Goal: Task Accomplishment & Management: Complete application form

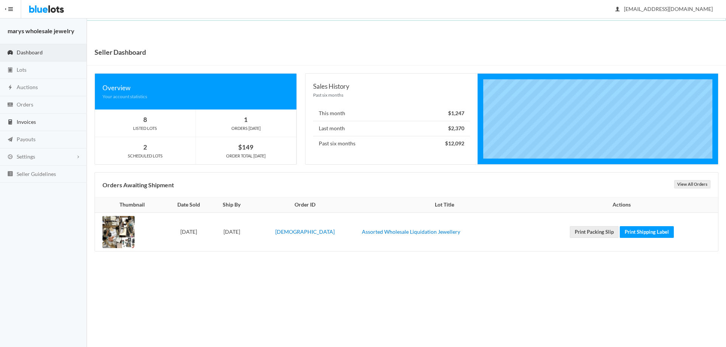
click at [23, 123] on span "Invoices" at bounding box center [26, 122] width 19 height 6
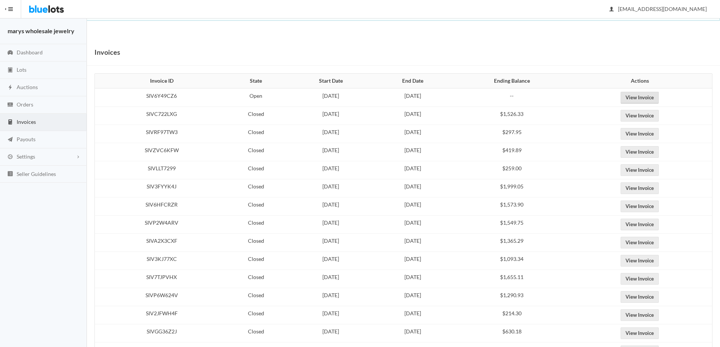
click at [646, 99] on link "View Invoice" at bounding box center [640, 98] width 38 height 12
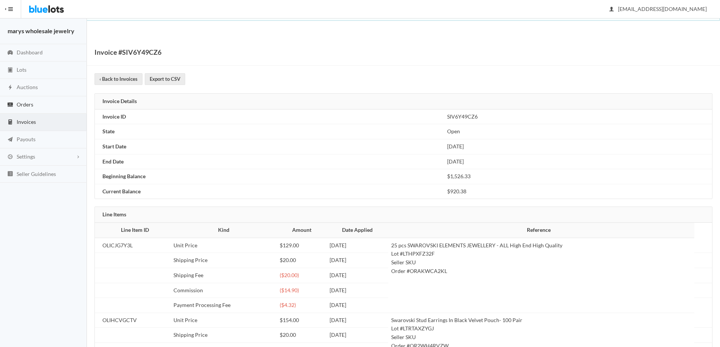
click at [40, 104] on link "Orders" at bounding box center [43, 104] width 87 height 17
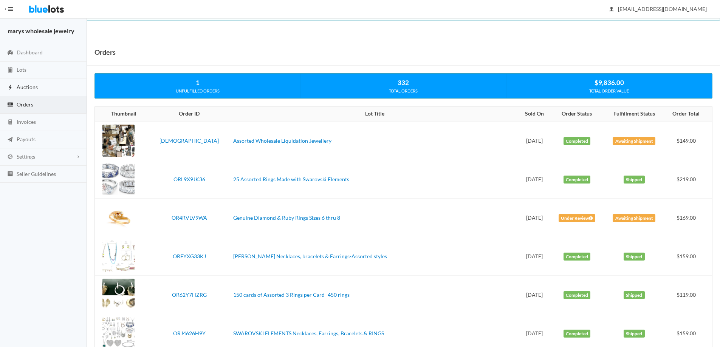
click at [22, 91] on link "Auctions" at bounding box center [43, 87] width 87 height 17
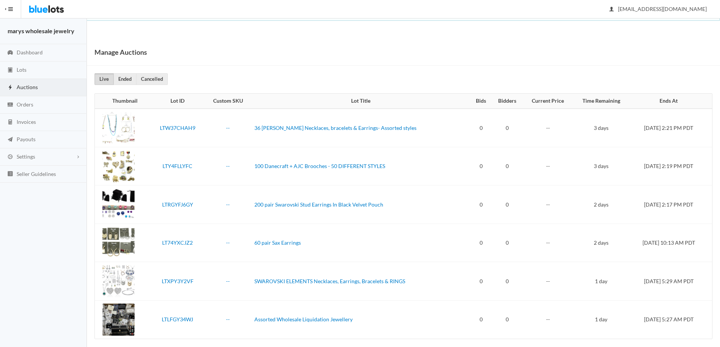
scroll to position [7, 0]
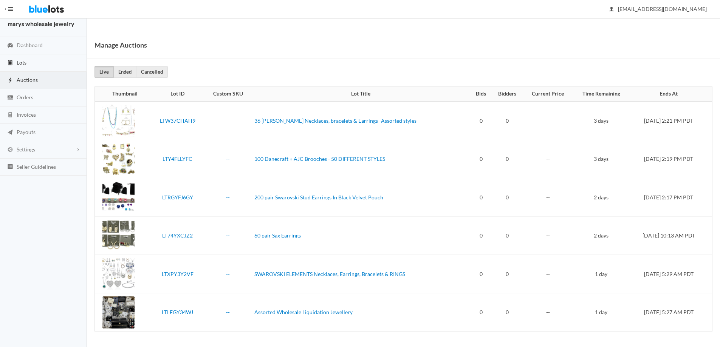
click at [21, 62] on span "Lots" at bounding box center [22, 62] width 10 height 6
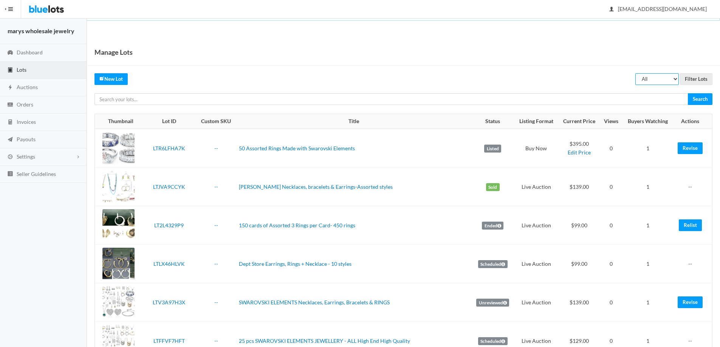
click at [669, 80] on select "All Draft Unreviewed Rejected Scheduled Listed Sold Ended" at bounding box center [656, 79] width 43 height 12
select select "unreviewed"
click at [635, 73] on select "All Draft Unreviewed Rejected Scheduled Listed Sold Ended" at bounding box center [656, 79] width 43 height 12
click at [701, 79] on input "Filter Lots" at bounding box center [696, 79] width 33 height 12
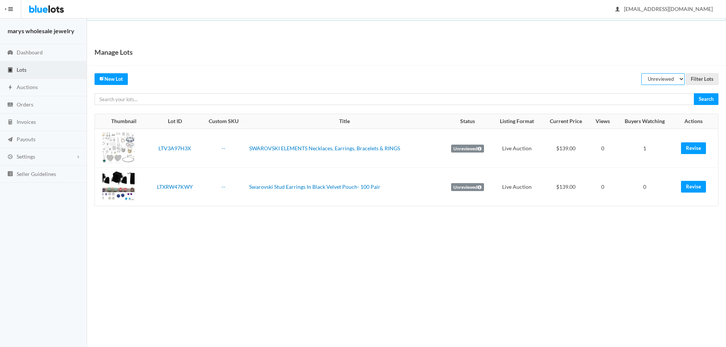
click at [669, 79] on select "All Draft Unreviewed Rejected Scheduled Listed Sold Ended" at bounding box center [662, 79] width 43 height 12
select select "scheduled"
click at [641, 73] on select "All Draft Unreviewed Rejected Scheduled Listed Sold Ended" at bounding box center [662, 79] width 43 height 12
click at [698, 83] on input "Filter Lots" at bounding box center [702, 79] width 33 height 12
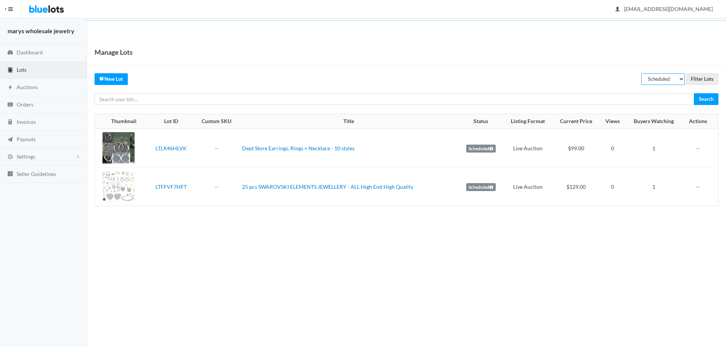
click at [678, 77] on select "All Draft Unreviewed Rejected Scheduled Listed Sold Ended" at bounding box center [662, 79] width 43 height 12
select select "ended"
click at [641, 73] on select "All Draft Unreviewed Rejected Scheduled Listed Sold Ended" at bounding box center [662, 79] width 43 height 12
click at [703, 76] on input "Filter Lots" at bounding box center [702, 79] width 33 height 12
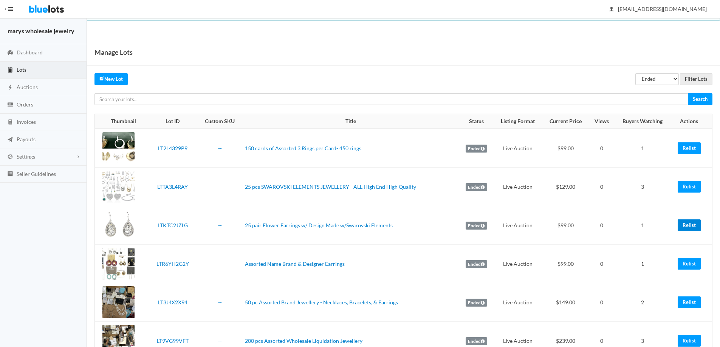
click at [687, 226] on link "Relist" at bounding box center [689, 226] width 23 height 12
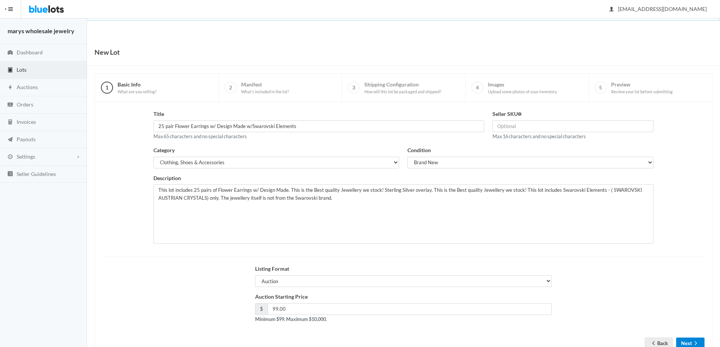
click at [697, 343] on icon "arrow forward" at bounding box center [696, 344] width 8 height 6
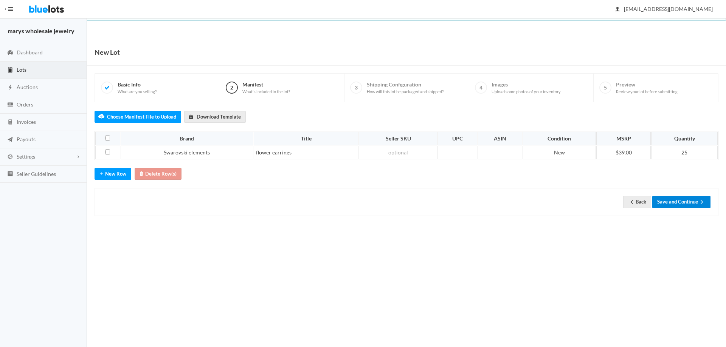
click at [678, 202] on button "Save and Continue" at bounding box center [681, 202] width 58 height 12
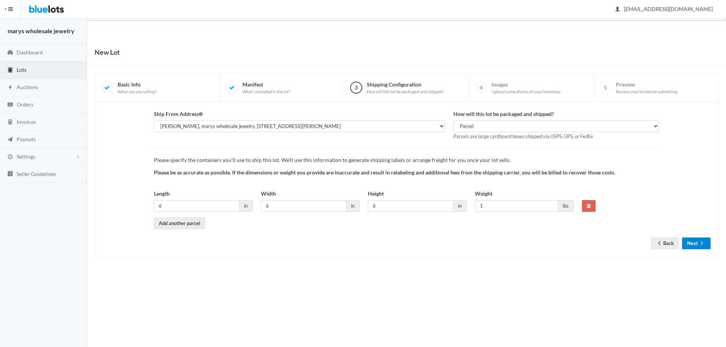
click at [695, 243] on button "Next" at bounding box center [696, 244] width 28 height 12
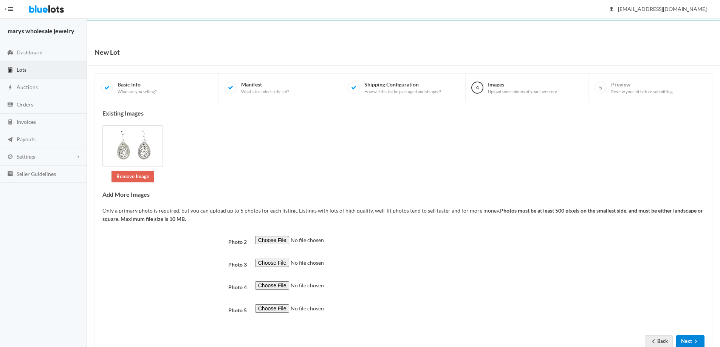
click at [690, 342] on button "Next" at bounding box center [690, 342] width 28 height 12
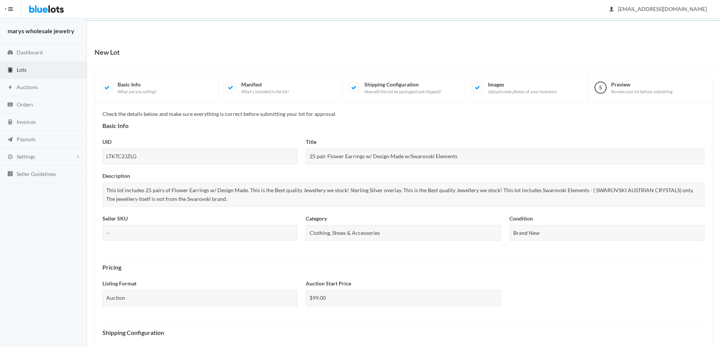
scroll to position [195, 0]
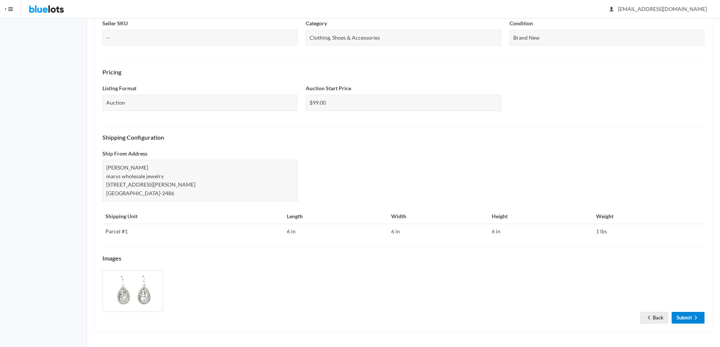
click at [678, 318] on link "Submit" at bounding box center [688, 318] width 33 height 12
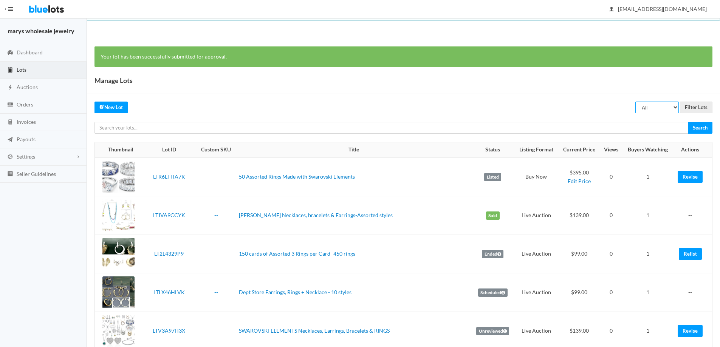
click at [675, 107] on select "All Draft Unreviewed Rejected Scheduled Listed Sold Ended" at bounding box center [656, 108] width 43 height 12
select select "ended"
click at [635, 102] on select "All Draft Unreviewed Rejected Scheduled Listed Sold Ended" at bounding box center [656, 108] width 43 height 12
click at [696, 108] on input "Filter Lots" at bounding box center [696, 108] width 33 height 12
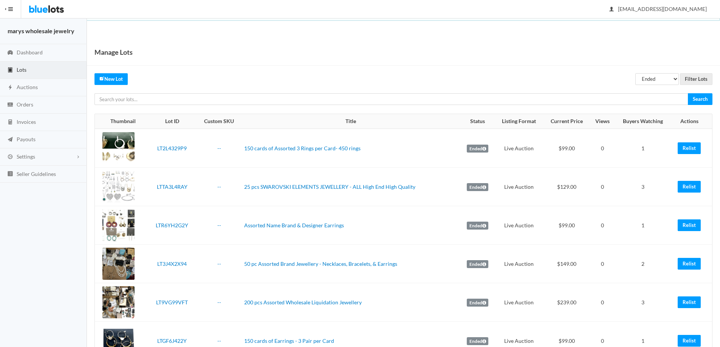
scroll to position [91, 0]
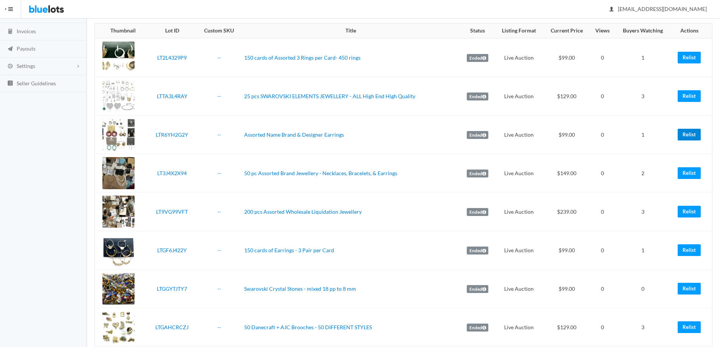
click at [694, 132] on link "Relist" at bounding box center [689, 135] width 23 height 12
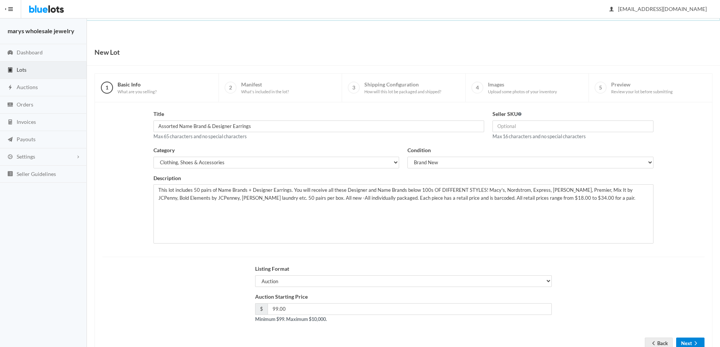
click at [690, 339] on button "Next" at bounding box center [690, 344] width 28 height 12
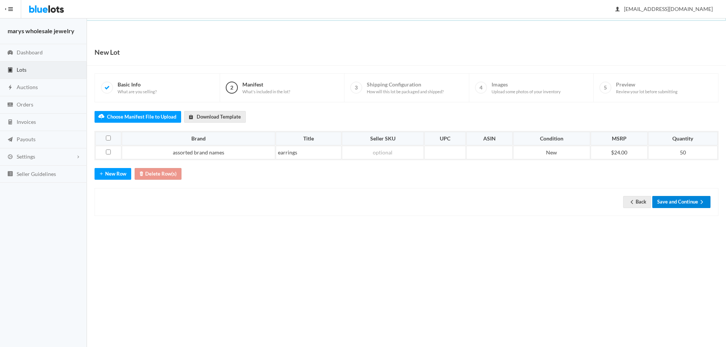
click at [695, 197] on button "Save and Continue" at bounding box center [681, 202] width 58 height 12
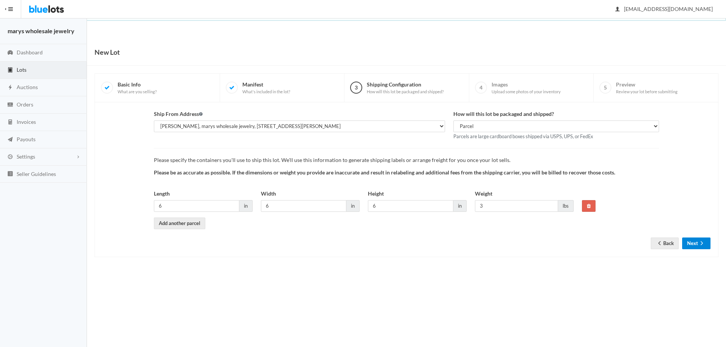
click at [695, 246] on button "Next" at bounding box center [696, 244] width 28 height 12
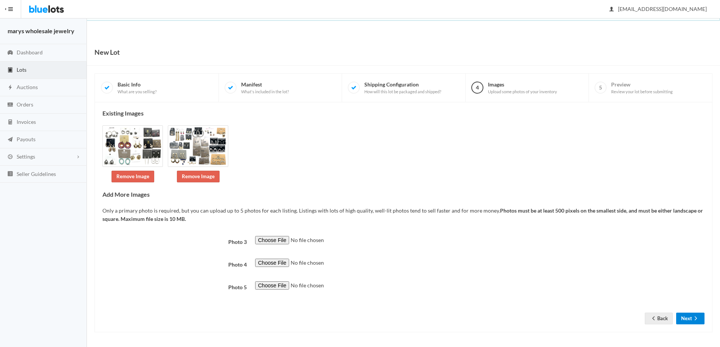
click at [691, 320] on button "Next" at bounding box center [690, 319] width 28 height 12
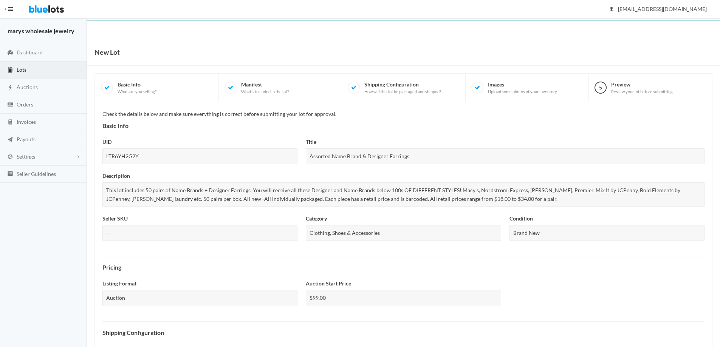
scroll to position [195, 0]
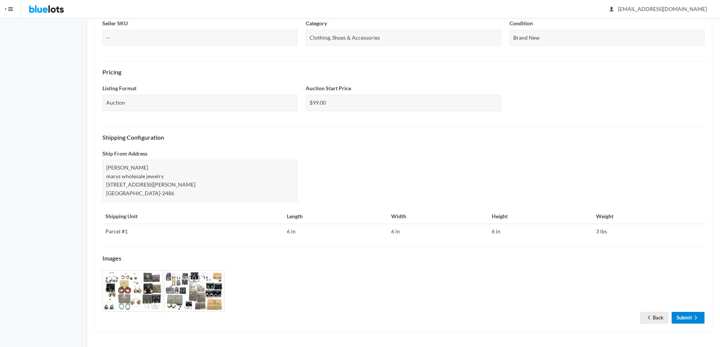
click at [683, 316] on link "Submit" at bounding box center [688, 318] width 33 height 12
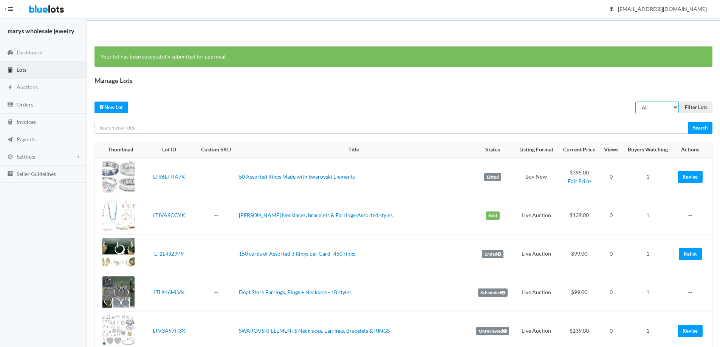
click at [665, 107] on select "All Draft Unreviewed Rejected Scheduled Listed Sold Ended" at bounding box center [656, 108] width 43 height 12
select select "ended"
click at [635, 102] on select "All Draft Unreviewed Rejected Scheduled Listed Sold Ended" at bounding box center [656, 108] width 43 height 12
click at [696, 108] on input "Filter Lots" at bounding box center [696, 108] width 33 height 12
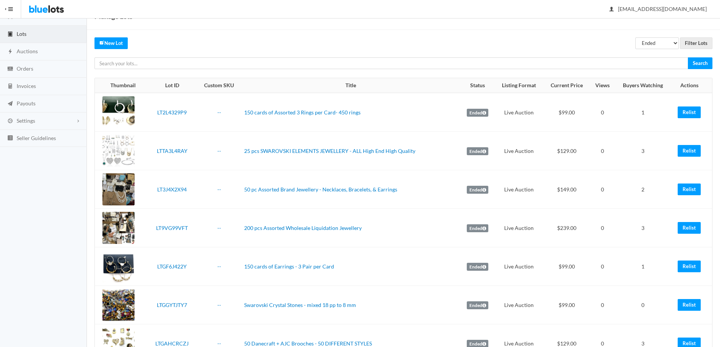
scroll to position [93, 0]
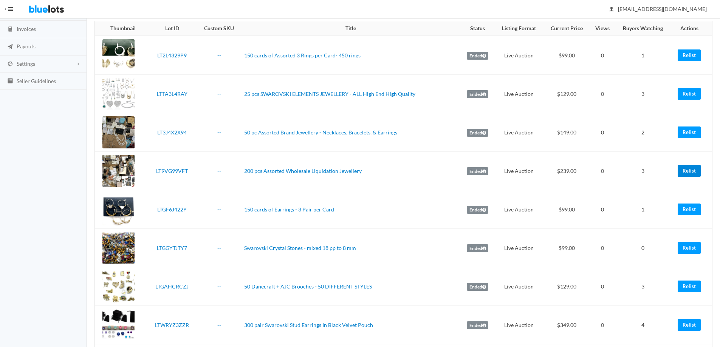
click at [690, 172] on link "Relist" at bounding box center [689, 171] width 23 height 12
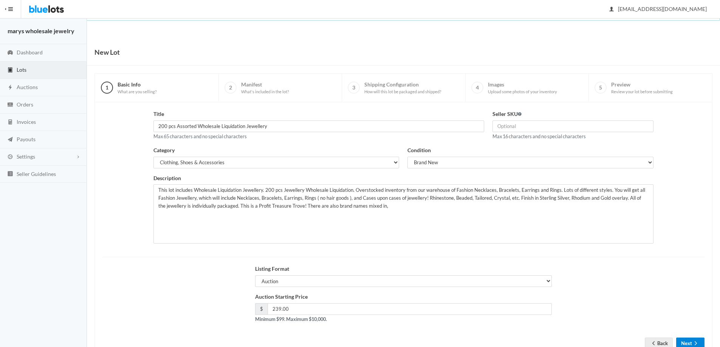
click at [688, 341] on button "Next" at bounding box center [690, 344] width 28 height 12
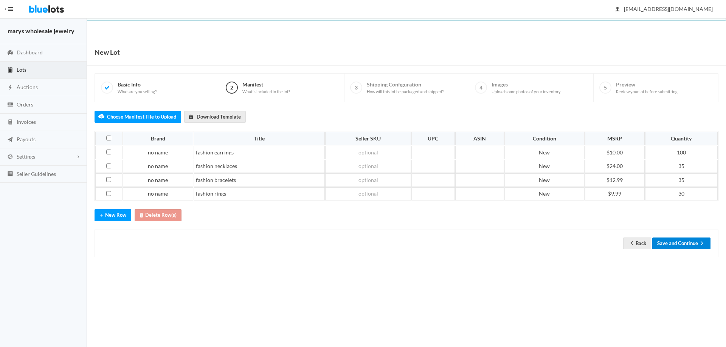
click at [696, 242] on button "Save and Continue" at bounding box center [681, 244] width 58 height 12
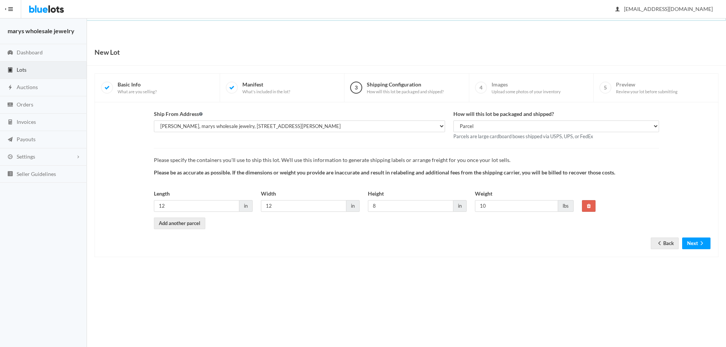
click at [692, 252] on div "Ship From Address gerald kent, marys wholesale jewelry, 4 Warren Ave, North Pro…" at bounding box center [406, 179] width 624 height 155
click at [696, 241] on button "Next" at bounding box center [696, 244] width 28 height 12
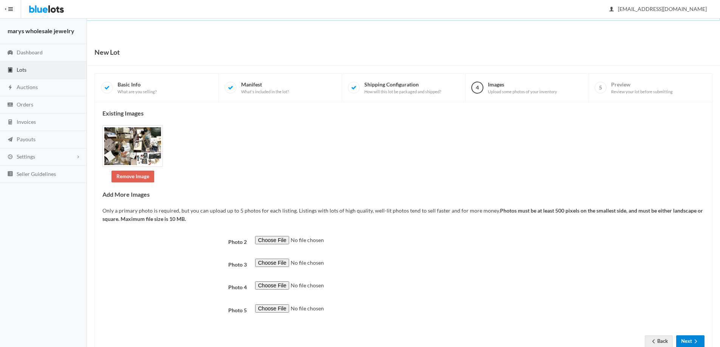
click at [689, 343] on button "Next" at bounding box center [690, 342] width 28 height 12
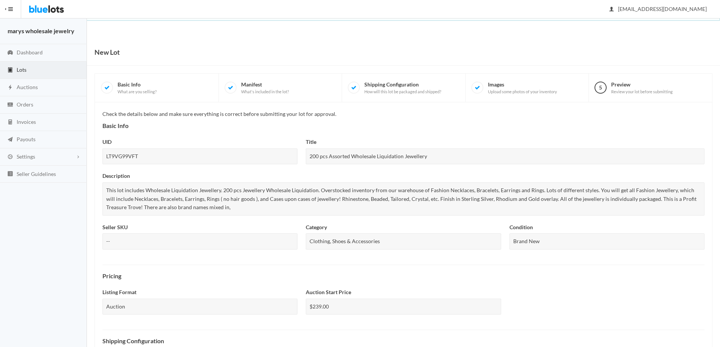
scroll to position [204, 0]
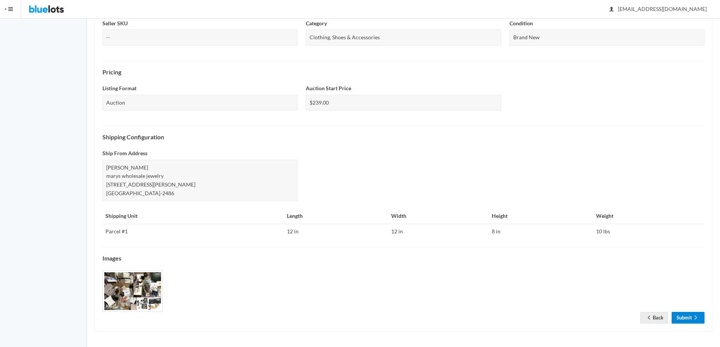
click at [692, 320] on icon "arrow forward" at bounding box center [696, 318] width 8 height 6
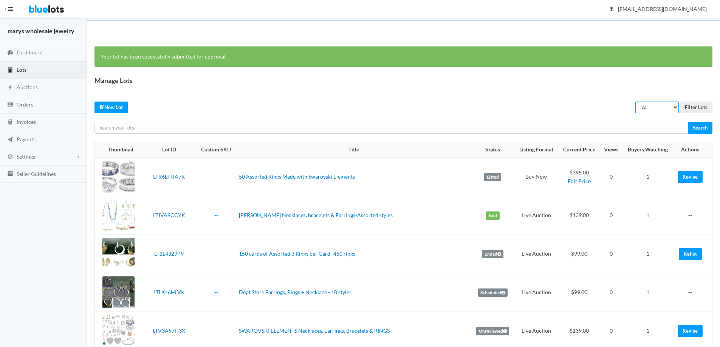
click at [671, 106] on select "All Draft Unreviewed Rejected Scheduled Listed Sold Ended" at bounding box center [656, 108] width 43 height 12
select select "ended"
click at [635, 102] on select "All Draft Unreviewed Rejected Scheduled Listed Sold Ended" at bounding box center [656, 108] width 43 height 12
click at [694, 109] on input "Filter Lots" at bounding box center [696, 108] width 33 height 12
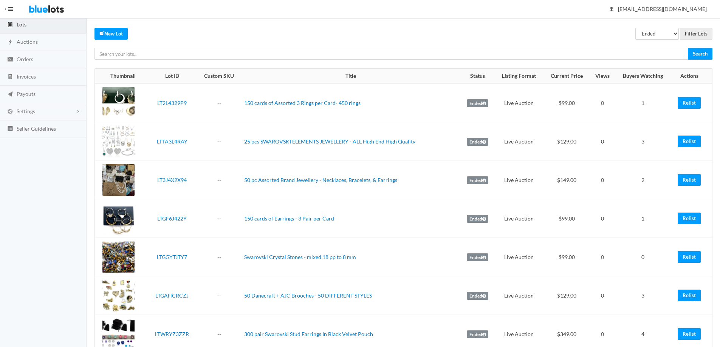
scroll to position [50, 0]
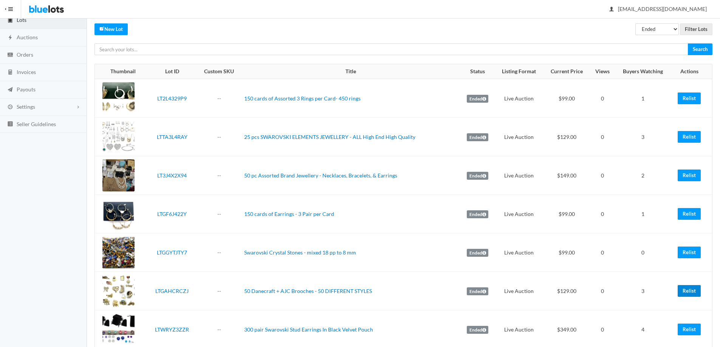
click at [688, 291] on link "Relist" at bounding box center [689, 291] width 23 height 12
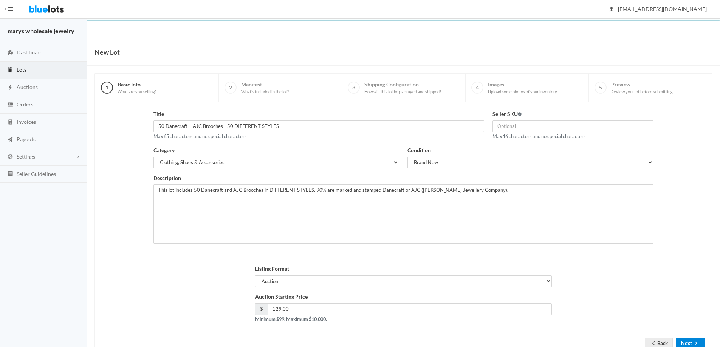
click at [694, 344] on icon "arrow forward" at bounding box center [696, 344] width 8 height 6
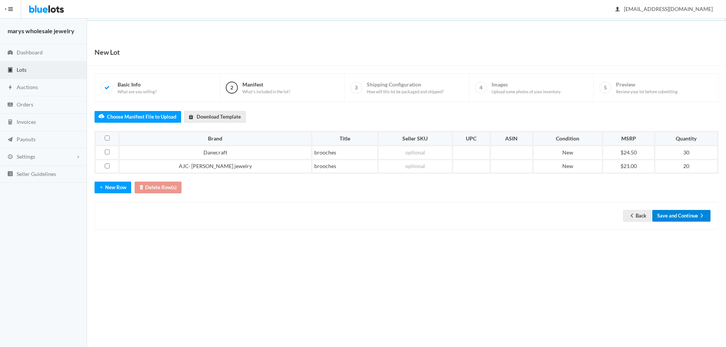
click at [684, 216] on button "Save and Continue" at bounding box center [681, 216] width 58 height 12
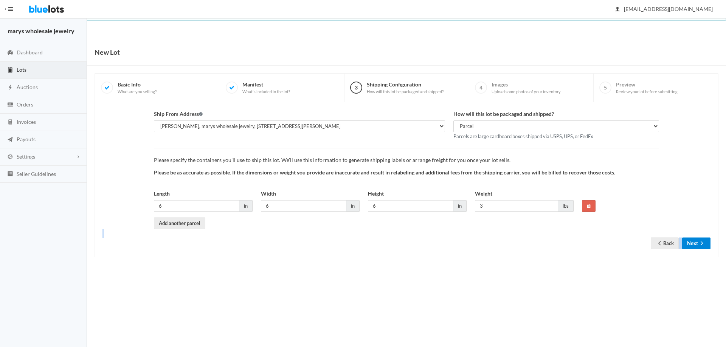
click at [694, 249] on div "Ship From Address gerald kent, marys wholesale jewelry, 4 Warren Ave, North Pro…" at bounding box center [406, 179] width 624 height 155
click at [697, 242] on button "Next" at bounding box center [696, 244] width 28 height 12
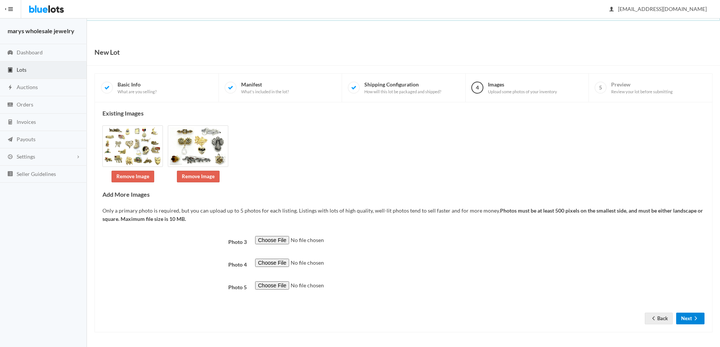
click at [686, 319] on button "Next" at bounding box center [690, 319] width 28 height 12
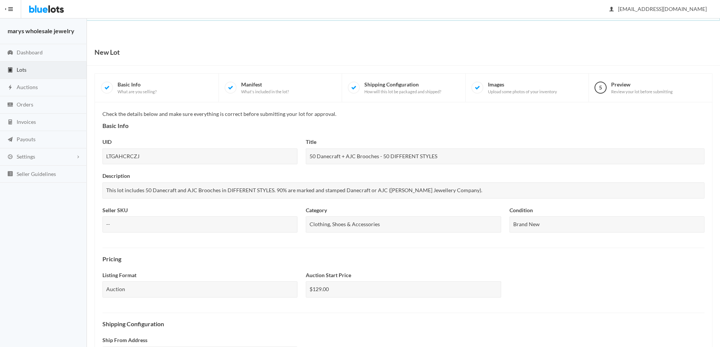
scroll to position [187, 0]
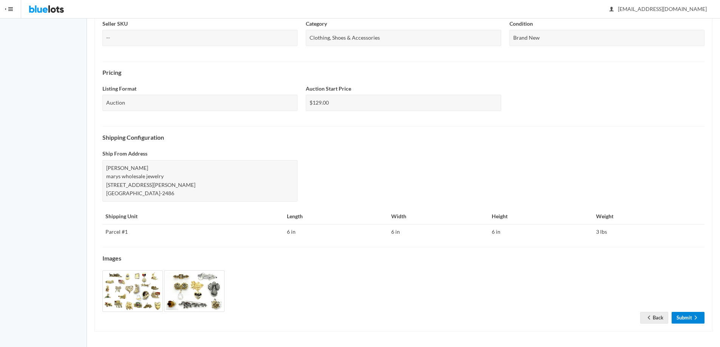
click at [684, 319] on link "Submit" at bounding box center [688, 318] width 33 height 12
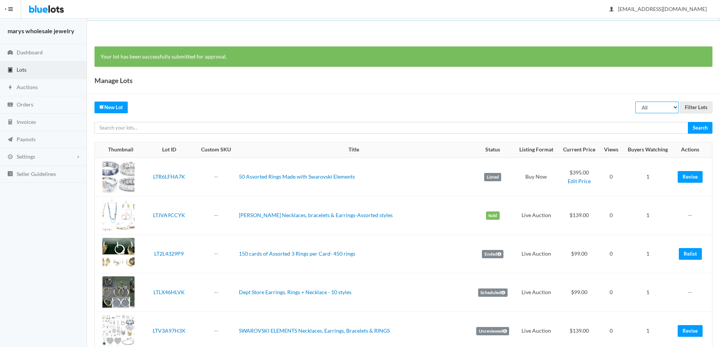
click at [674, 108] on select "All Draft Unreviewed Rejected Scheduled Listed Sold Ended" at bounding box center [656, 108] width 43 height 12
select select "ended"
click at [635, 102] on select "All Draft Unreviewed Rejected Scheduled Listed Sold Ended" at bounding box center [656, 108] width 43 height 12
click at [691, 103] on input "Filter Lots" at bounding box center [696, 108] width 33 height 12
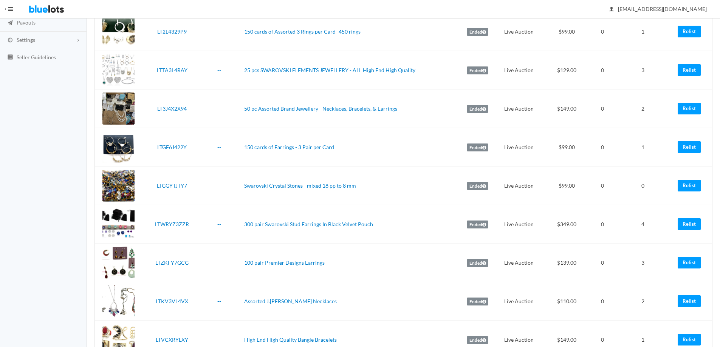
scroll to position [93, 0]
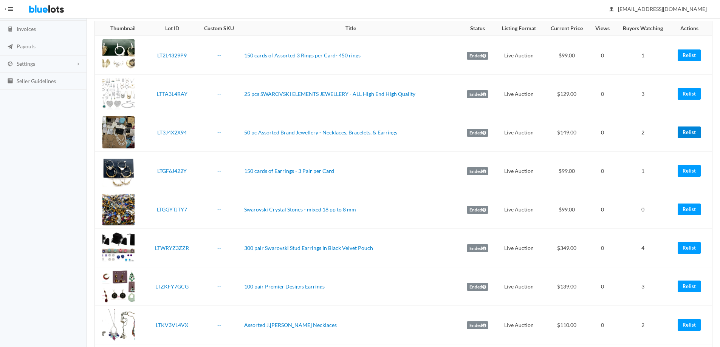
click at [689, 133] on link "Relist" at bounding box center [689, 133] width 23 height 12
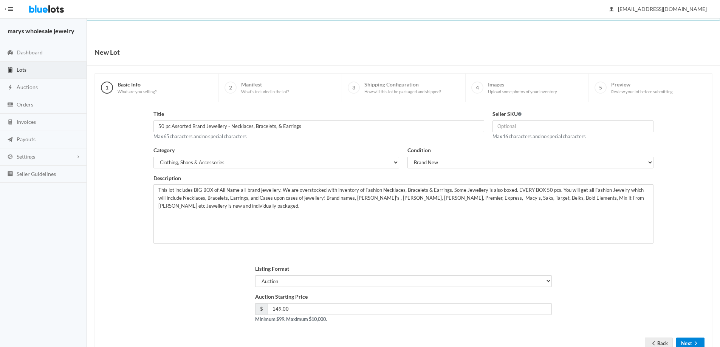
click at [684, 341] on button "Next" at bounding box center [690, 344] width 28 height 12
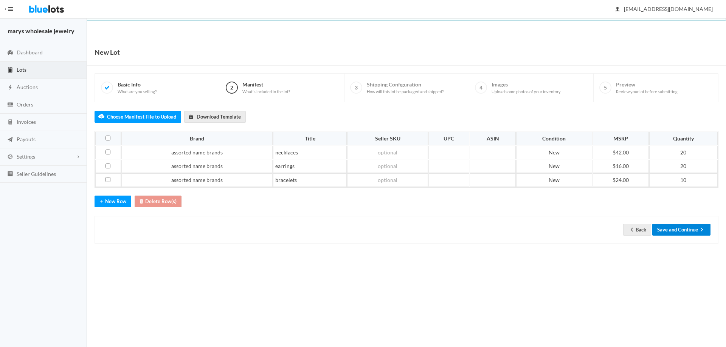
click at [697, 231] on button "Save and Continue" at bounding box center [681, 230] width 58 height 12
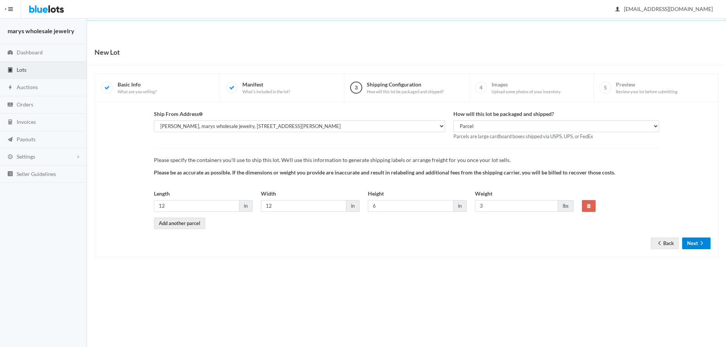
click at [695, 239] on button "Next" at bounding box center [696, 244] width 28 height 12
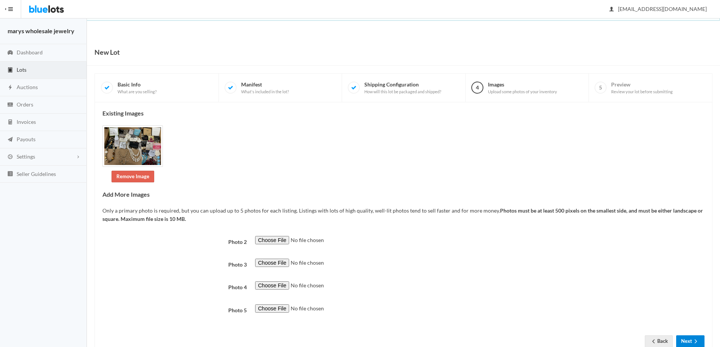
click at [688, 338] on button "Next" at bounding box center [690, 342] width 28 height 12
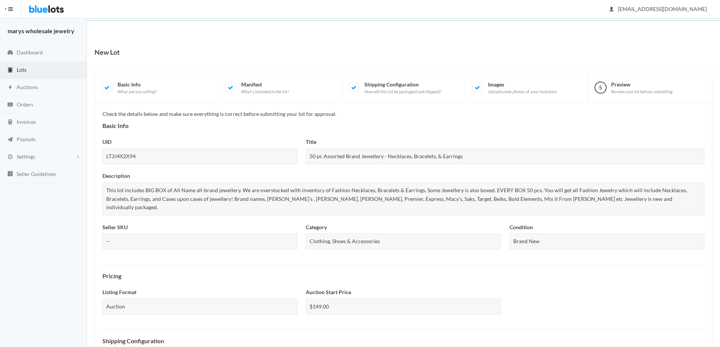
scroll to position [195, 0]
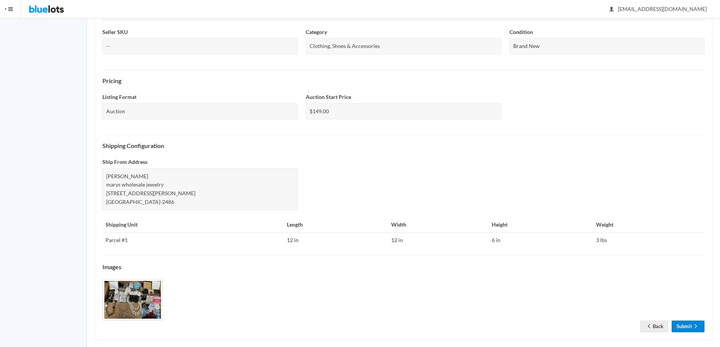
click at [683, 321] on link "Submit" at bounding box center [688, 327] width 33 height 12
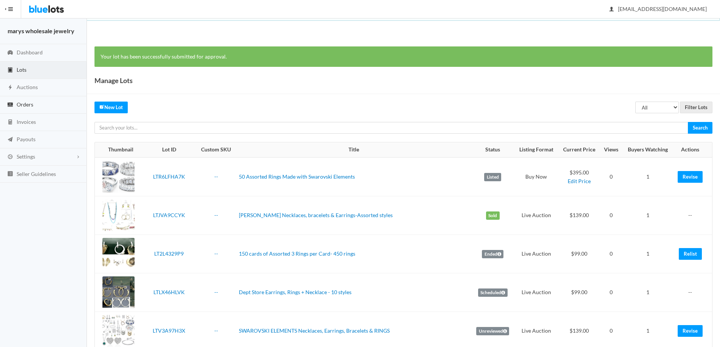
click at [32, 104] on span "Orders" at bounding box center [25, 104] width 17 height 6
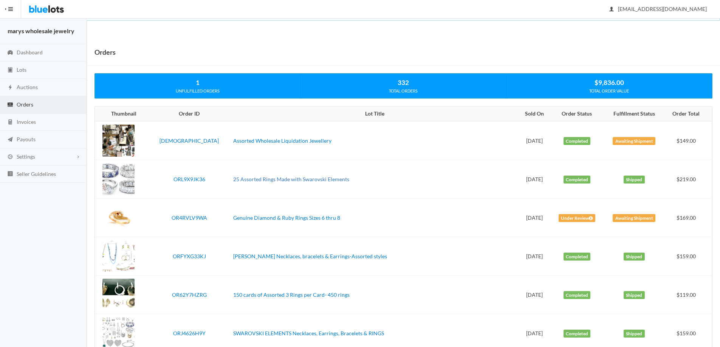
click at [238, 178] on link "25 Assorted Rings Made with Swarovski Elements" at bounding box center [291, 179] width 116 height 6
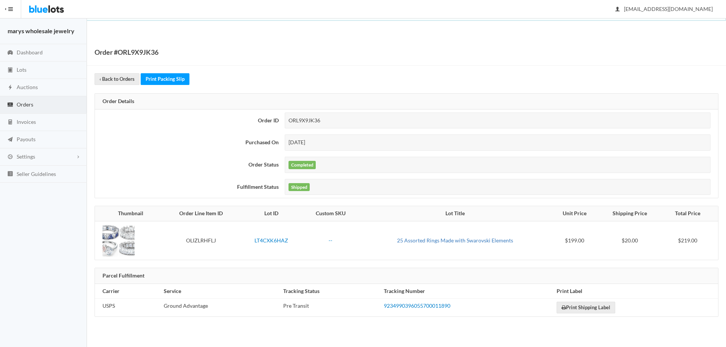
click at [436, 240] on link "25 Assorted Rings Made with Swarovski Elements" at bounding box center [455, 240] width 116 height 6
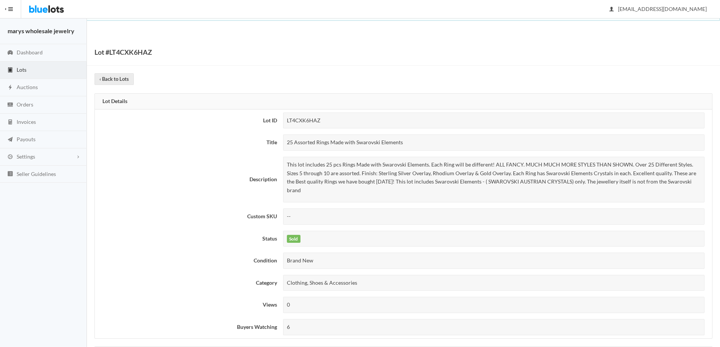
drag, startPoint x: 287, startPoint y: 141, endPoint x: 393, endPoint y: 145, distance: 106.6
click at [406, 146] on div "25 Assorted Rings Made with Swarovski Elements" at bounding box center [493, 143] width 421 height 16
copy div "25 Assorted Rings Made with Swarovski Elements"
drag, startPoint x: 287, startPoint y: 164, endPoint x: 698, endPoint y: 181, distance: 412.4
click p "This lot includes 25 pcs Rings Made with Swarovski Elements. Each Ring will be …"
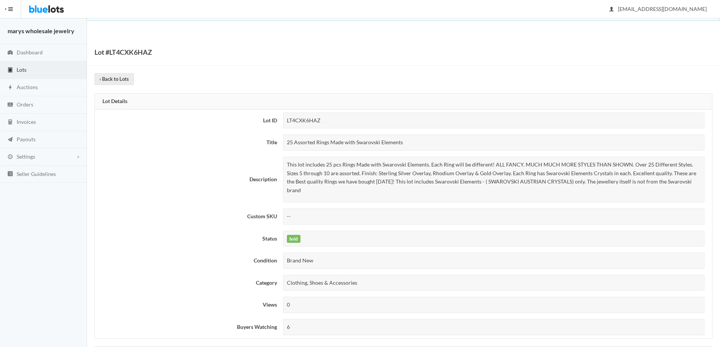
copy p "This lot includes 25 pcs Rings Made with Swarovski Elements. Each Ring will be …"
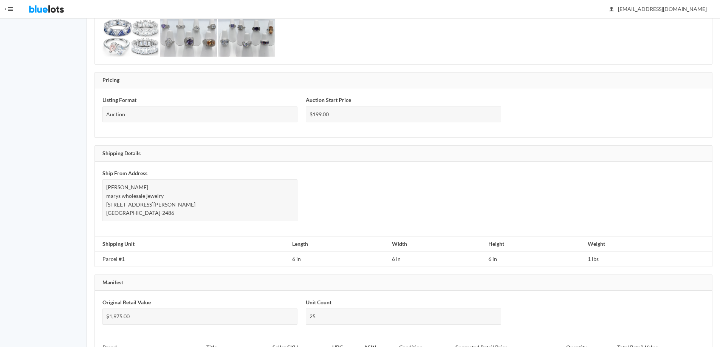
scroll to position [456, 0]
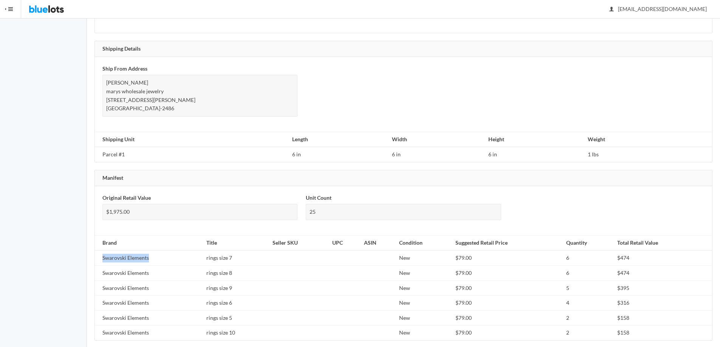
drag, startPoint x: 102, startPoint y: 249, endPoint x: 169, endPoint y: 243, distance: 67.9
click td "Swarovski Elements"
copy td "Swarovski Elements"
drag, startPoint x: 203, startPoint y: 248, endPoint x: 237, endPoint y: 245, distance: 35.0
click td "rings size 7"
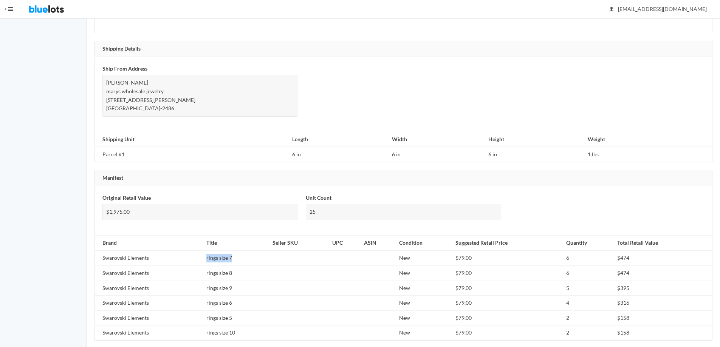
copy td "rings size 7"
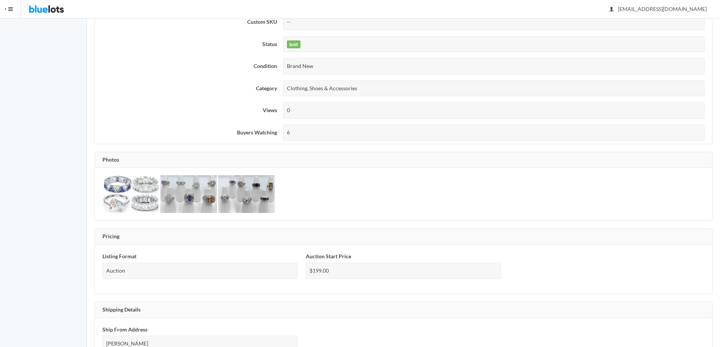
scroll to position [194, 0]
click img
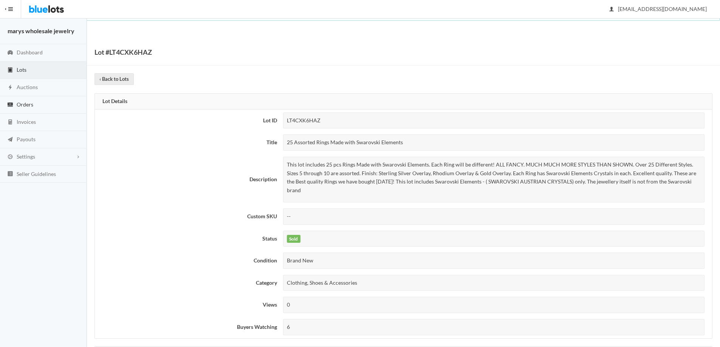
click link "Orders"
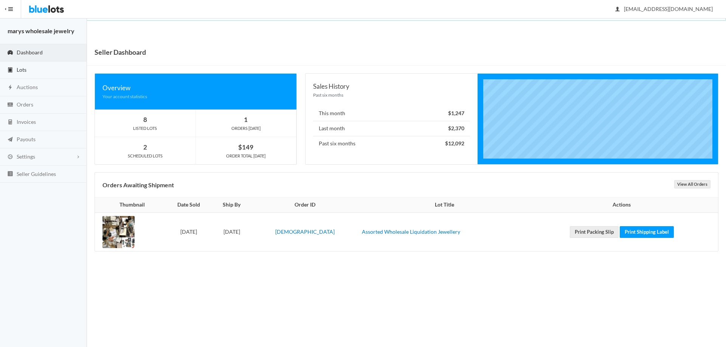
click at [34, 67] on link "Lots" at bounding box center [43, 70] width 87 height 17
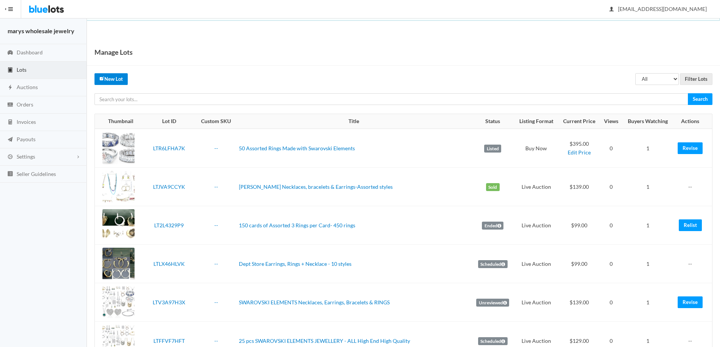
click at [106, 82] on link "New Lot" at bounding box center [110, 79] width 33 height 12
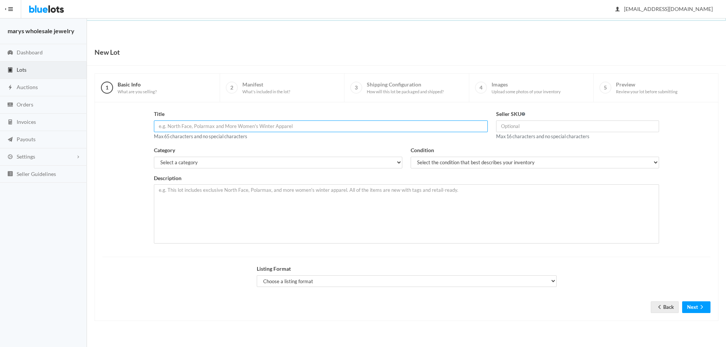
paste input "25 Assorted Rings Made with Swarovski Elements"
type input "25 Assorted Rings Made with Swarovski Elements"
click at [309, 170] on div "Category Select a category Electronics Clothing, Shoes & Accessories Appliances…" at bounding box center [278, 160] width 257 height 28
click at [309, 169] on div "Category Select a category Electronics Clothing, Shoes & Accessories Appliances…" at bounding box center [278, 160] width 257 height 28
click at [311, 163] on select "Select a category Electronics Clothing, Shoes & Accessories Appliances Home & G…" at bounding box center [278, 163] width 248 height 12
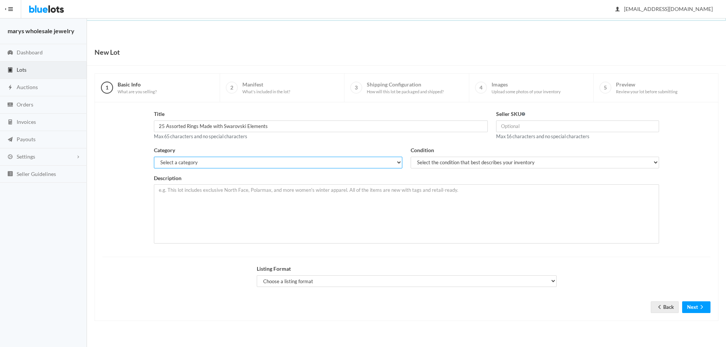
select select "2"
click at [154, 157] on select "Select a category Electronics Clothing, Shoes & Accessories Appliances Home & G…" at bounding box center [278, 163] width 248 height 12
click at [451, 158] on select "Select the condition that best describes your inventory Brand New Shelf Pulls C…" at bounding box center [534, 163] width 248 height 12
select select "1"
click at [410, 157] on select "Select the condition that best describes your inventory Brand New Shelf Pulls C…" at bounding box center [534, 163] width 248 height 12
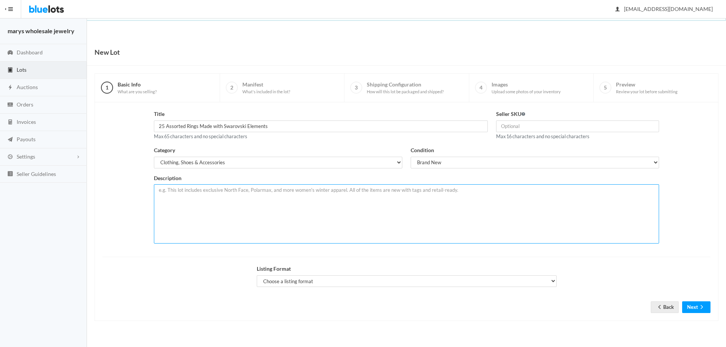
paste textarea "This lot includes 25 pcs Rings Made with Swarovski Elements. Each Ring will be …"
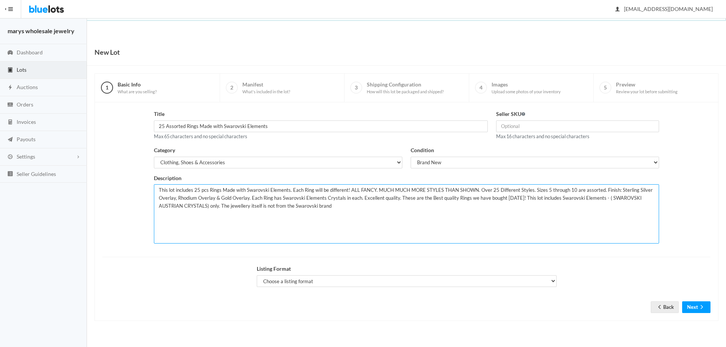
type textarea "This lot includes 25 pcs Rings Made with Swarovski Elements. Each Ring will be …"
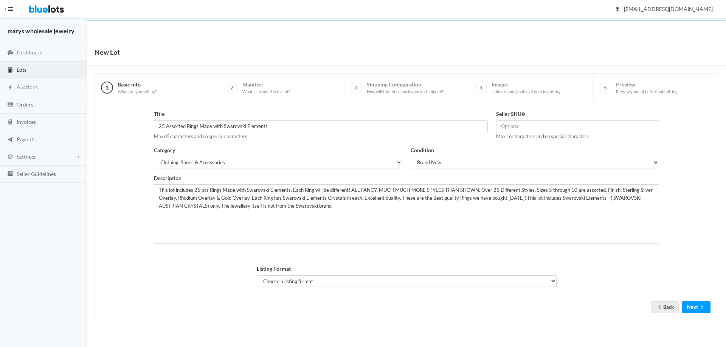
click at [348, 290] on div "Listing Format Choose a listing format Auction Buy Now" at bounding box center [406, 279] width 308 height 28
click at [350, 286] on select "Choose a listing format Auction Buy Now" at bounding box center [407, 282] width 300 height 12
select select "true"
click at [257, 276] on select "Choose a listing format Auction Buy Now" at bounding box center [407, 282] width 300 height 12
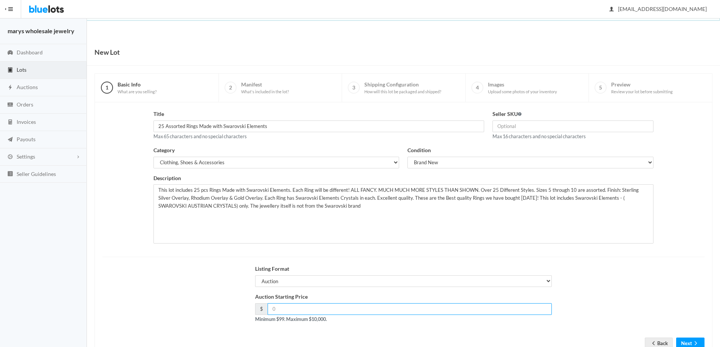
click at [317, 312] on input "number" at bounding box center [410, 310] width 285 height 12
type input "199.00"
click at [683, 341] on button "Next" at bounding box center [690, 344] width 28 height 12
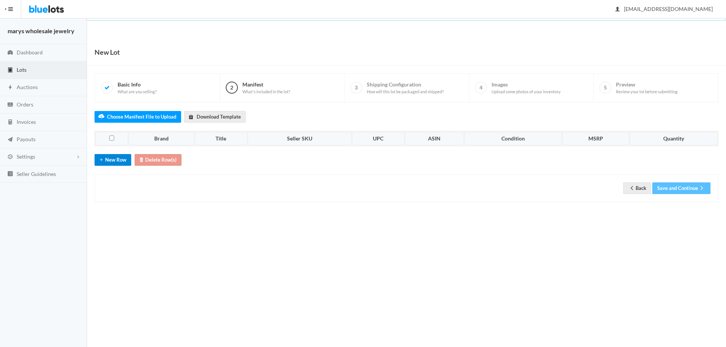
click at [122, 160] on button "New Row" at bounding box center [112, 160] width 37 height 12
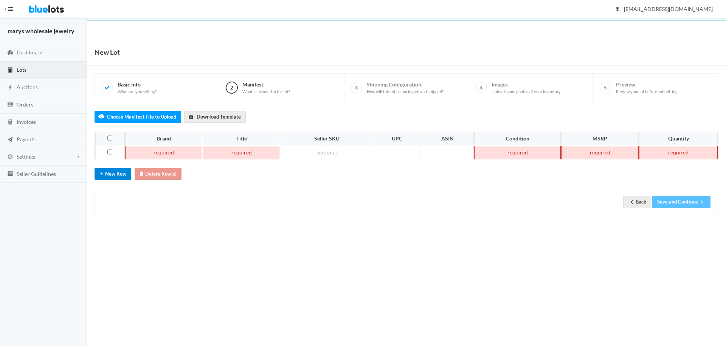
click at [118, 175] on button "New Row" at bounding box center [112, 174] width 37 height 12
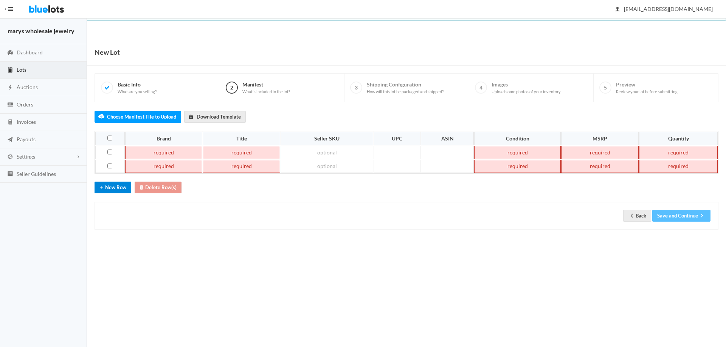
click at [117, 191] on button "New Row" at bounding box center [112, 188] width 37 height 12
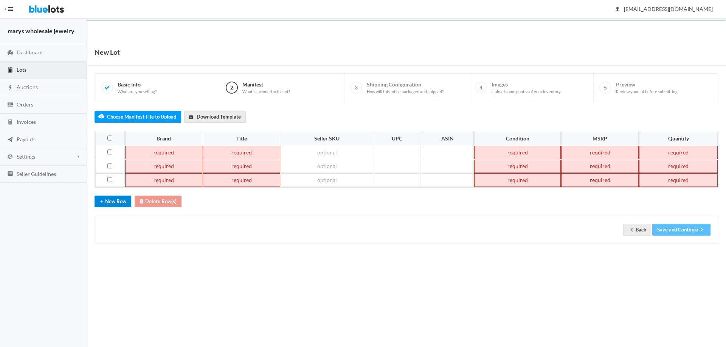
click at [113, 202] on button "New Row" at bounding box center [112, 202] width 37 height 12
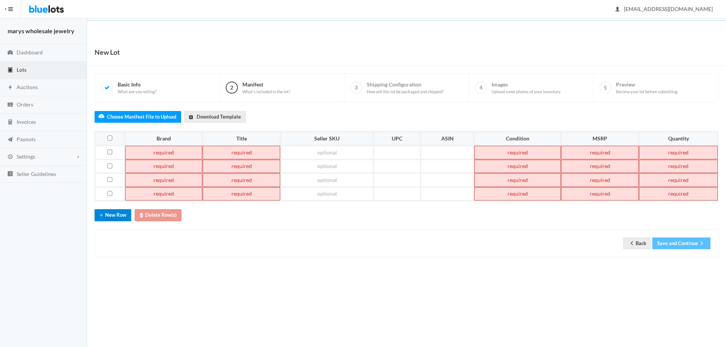
click at [112, 215] on button "New Row" at bounding box center [112, 215] width 37 height 12
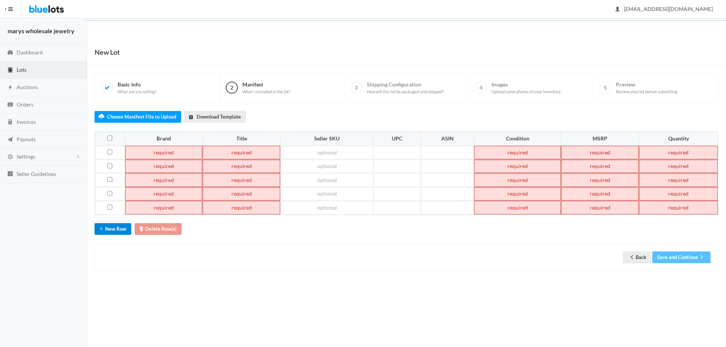
click at [121, 229] on button "New Row" at bounding box center [112, 229] width 37 height 12
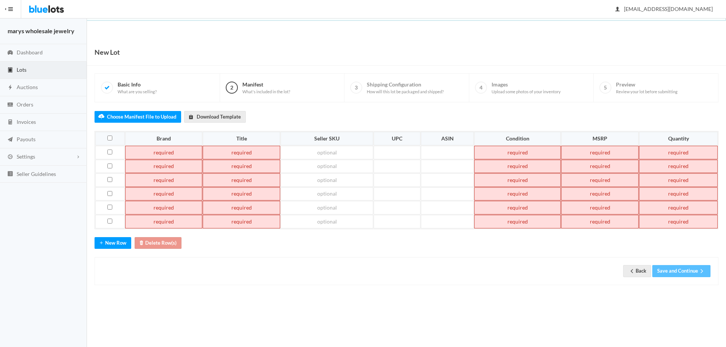
paste td
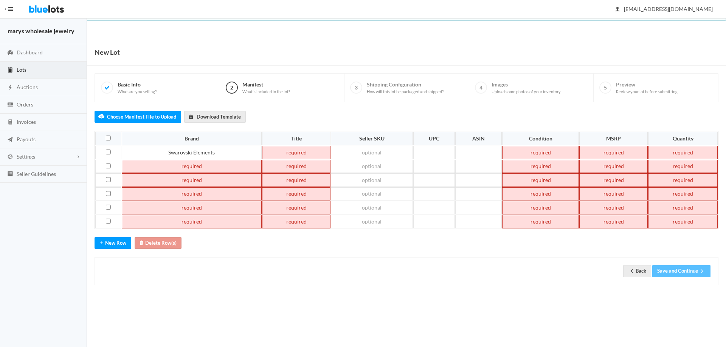
paste td
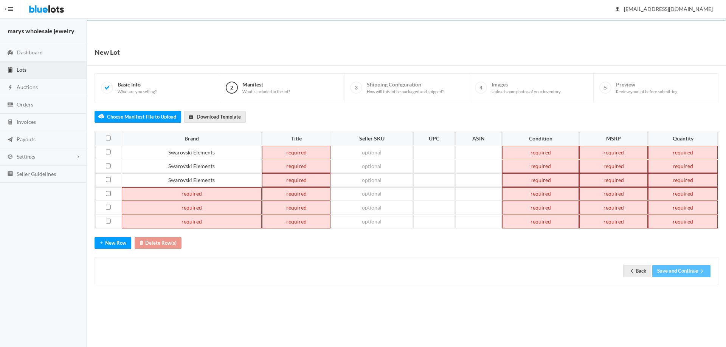
paste td
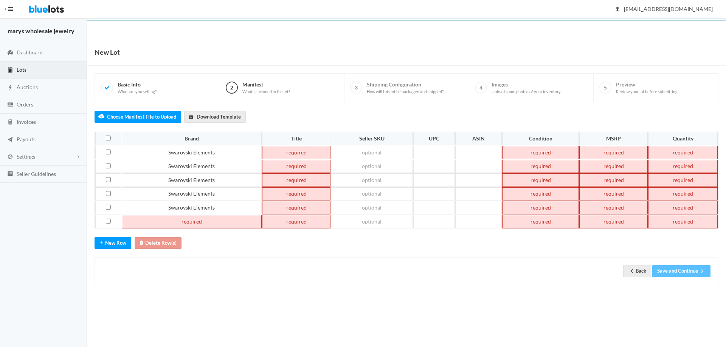
paste td
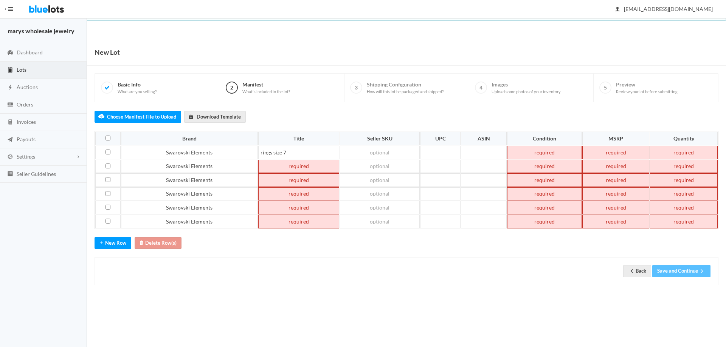
paste td
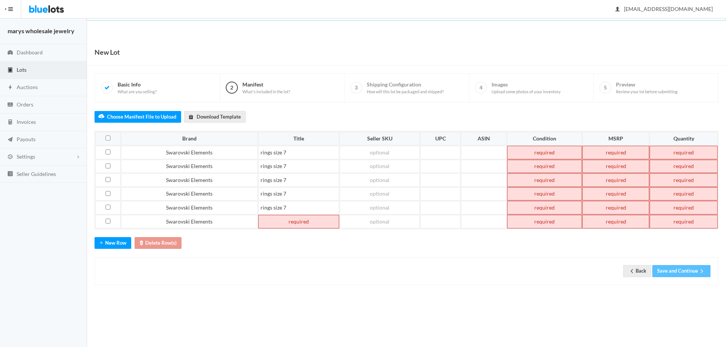
paste td
click at [307, 148] on td "rings size 7" at bounding box center [298, 153] width 81 height 14
click at [296, 181] on td "rings size 7" at bounding box center [298, 180] width 81 height 14
click at [292, 193] on td "rings size 7" at bounding box center [298, 194] width 81 height 14
click at [291, 205] on td "rings size 7" at bounding box center [298, 208] width 81 height 14
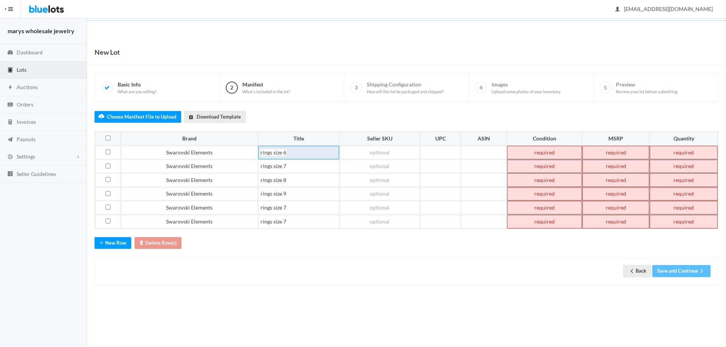
click at [299, 152] on td "rings size 6" at bounding box center [298, 153] width 81 height 14
click at [297, 162] on td "rings size 7" at bounding box center [298, 167] width 81 height 14
click at [293, 177] on td "rings size 8" at bounding box center [298, 180] width 81 height 14
click at [293, 191] on td "rings size 9" at bounding box center [298, 194] width 81 height 14
click at [292, 205] on td "rings size 7" at bounding box center [298, 208] width 81 height 14
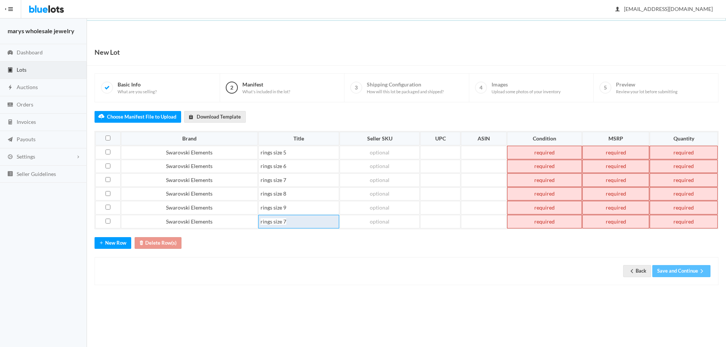
click at [293, 223] on td "rings size 7" at bounding box center [298, 222] width 81 height 14
click at [677, 222] on td at bounding box center [683, 222] width 67 height 14
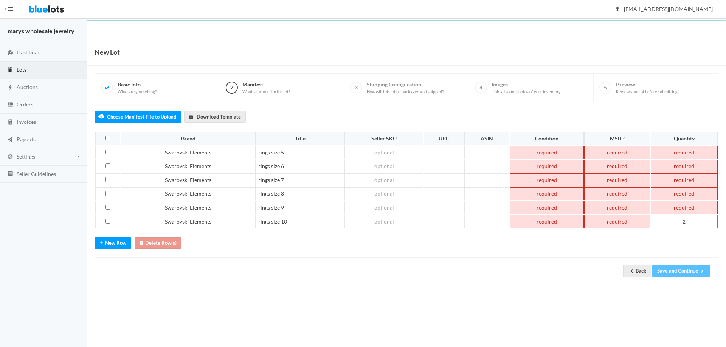
click at [700, 151] on td at bounding box center [683, 153] width 67 height 14
click at [533, 153] on td at bounding box center [547, 153] width 74 height 14
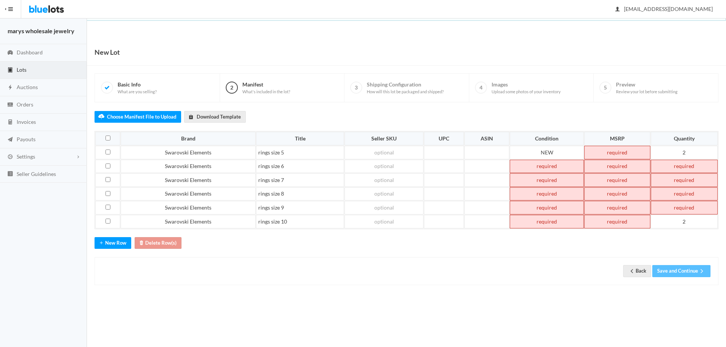
click at [533, 163] on td at bounding box center [547, 167] width 74 height 14
click at [551, 179] on td at bounding box center [547, 180] width 74 height 14
click at [558, 200] on td at bounding box center [547, 194] width 74 height 14
click at [563, 203] on td at bounding box center [547, 208] width 74 height 14
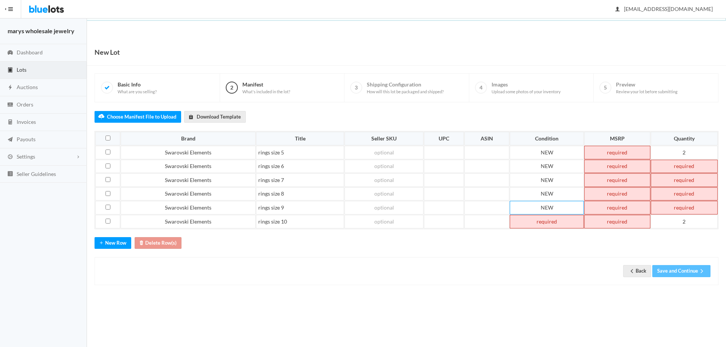
click at [557, 222] on td at bounding box center [547, 222] width 74 height 14
click at [618, 151] on td at bounding box center [617, 153] width 66 height 14
drag, startPoint x: 607, startPoint y: 154, endPoint x: 645, endPoint y: 146, distance: 38.5
click at [645, 146] on td "79.00" at bounding box center [617, 153] width 66 height 14
copy td "79.00"
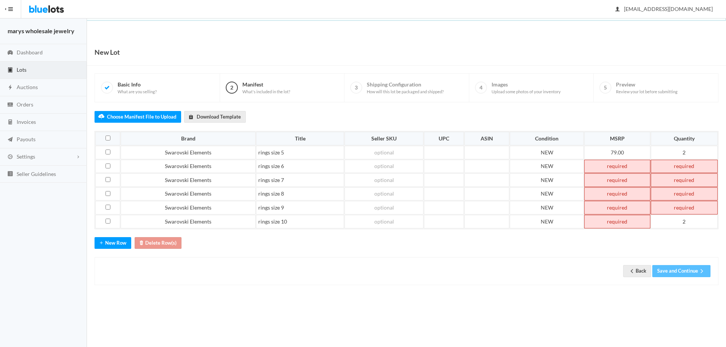
paste td
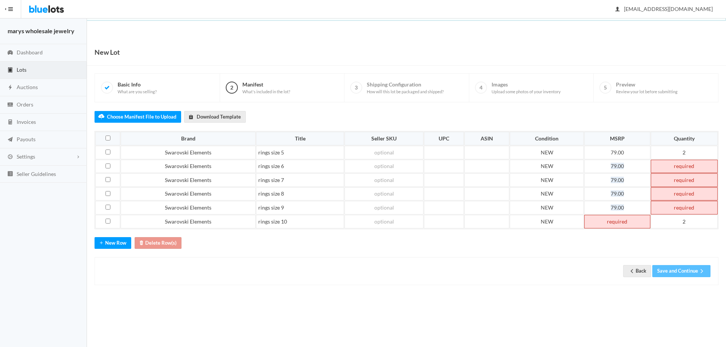
paste td
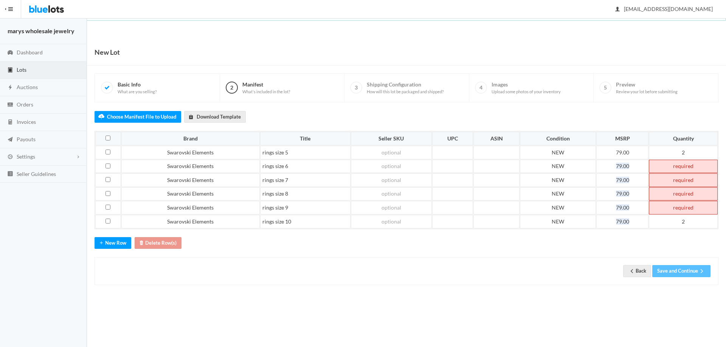
click at [669, 165] on td at bounding box center [683, 167] width 69 height 14
click at [680, 180] on td at bounding box center [683, 180] width 69 height 14
click at [683, 194] on td at bounding box center [683, 194] width 69 height 14
click at [690, 208] on td at bounding box center [683, 208] width 69 height 14
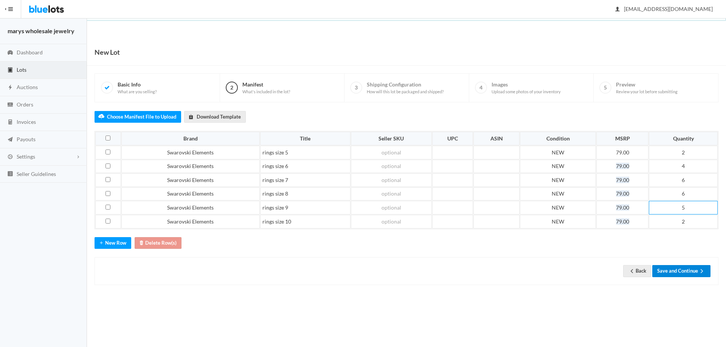
click at [692, 274] on button "Save and Continue" at bounding box center [681, 271] width 58 height 12
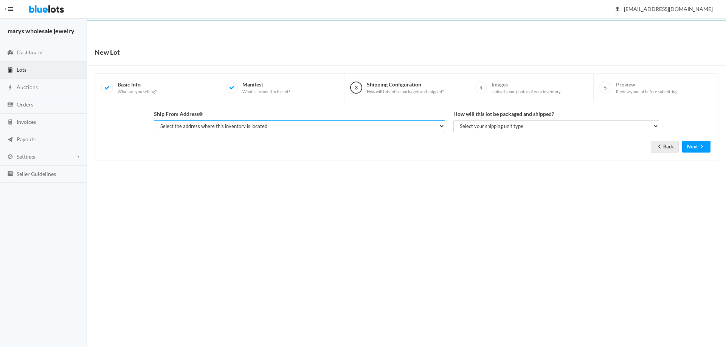
click at [334, 130] on select "Select the address where this inventory is located gerald kent, marys wholesale…" at bounding box center [299, 127] width 291 height 12
select select "19963"
click at [154, 121] on select "Select the address where this inventory is located gerald kent, marys wholesale…" at bounding box center [299, 127] width 291 height 12
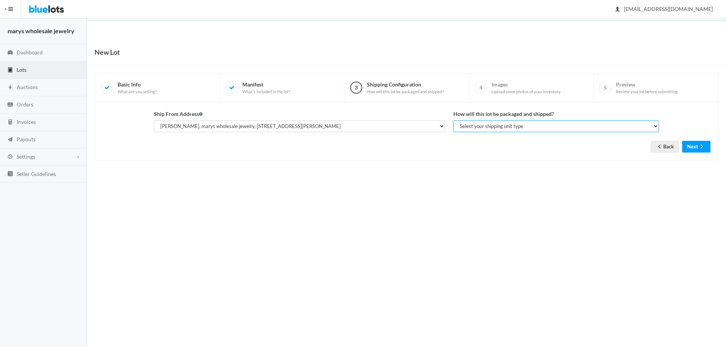
click at [509, 123] on select "Select your shipping unit type Parcel Pallet Truckload" at bounding box center [556, 127] width 206 height 12
select select "parcel"
click at [453, 121] on select "Select your shipping unit type Parcel Pallet Truckload" at bounding box center [556, 127] width 206 height 12
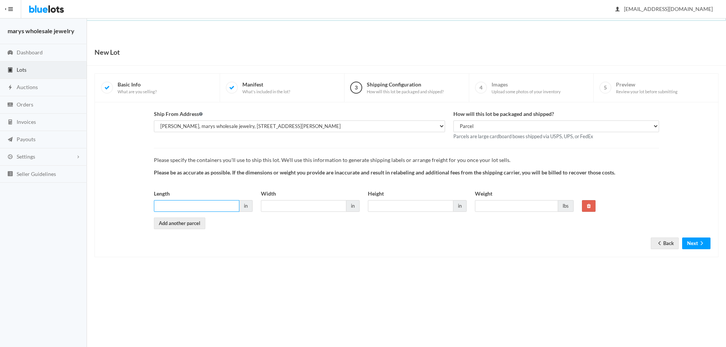
click at [206, 205] on input "Length" at bounding box center [196, 206] width 85 height 12
type input "6"
click at [265, 203] on input "Width" at bounding box center [303, 206] width 85 height 12
type input "6"
click at [423, 207] on input "Height" at bounding box center [410, 206] width 85 height 12
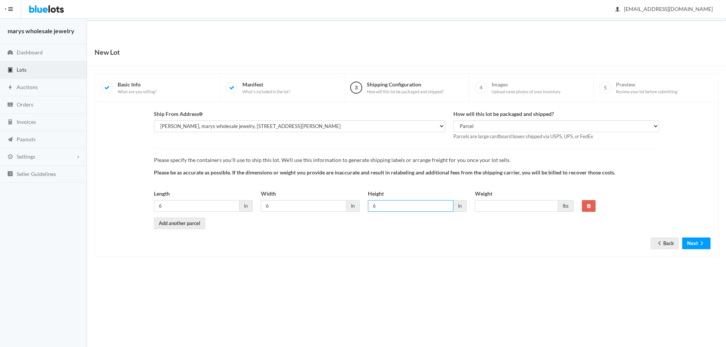
type input "6"
click at [496, 201] on input "Weight" at bounding box center [516, 206] width 83 height 12
type input "1"
click at [699, 244] on icon "arrow forward" at bounding box center [702, 243] width 8 height 6
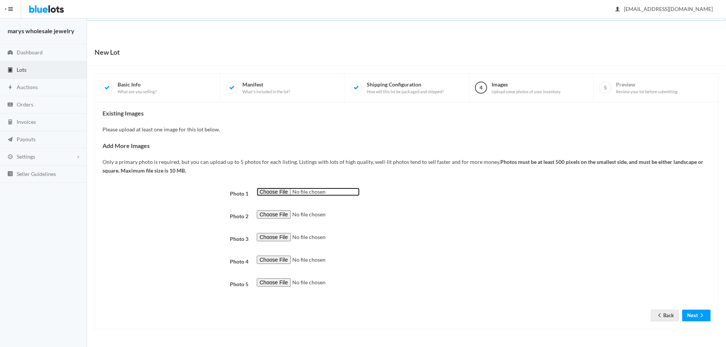
click at [278, 190] on input "file" at bounding box center [308, 192] width 103 height 9
type input "C:\fakepath\JJ0.png"
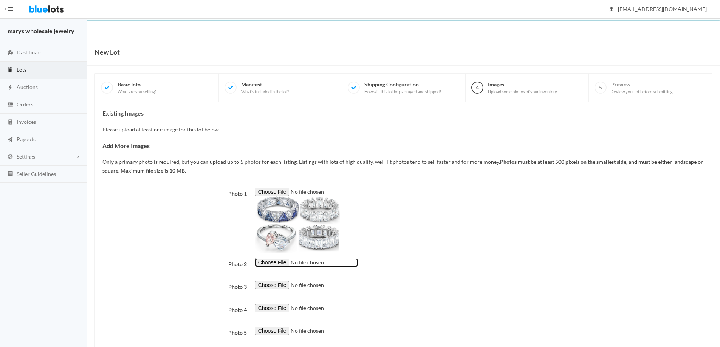
click at [279, 264] on input "file" at bounding box center [306, 263] width 103 height 9
type input "C:\fakepath\JJ01.png"
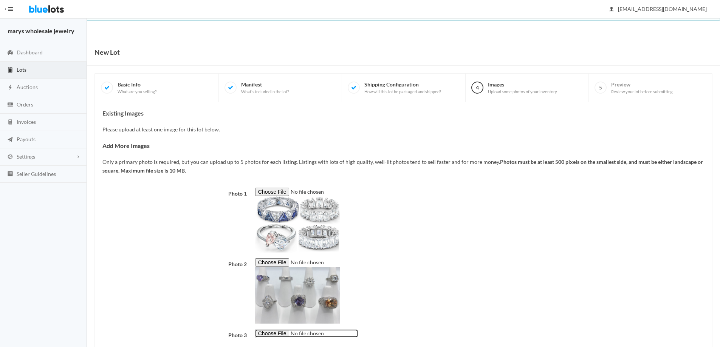
click at [280, 333] on input "file" at bounding box center [306, 334] width 103 height 9
type input "C:\fakepath\JJ02.png"
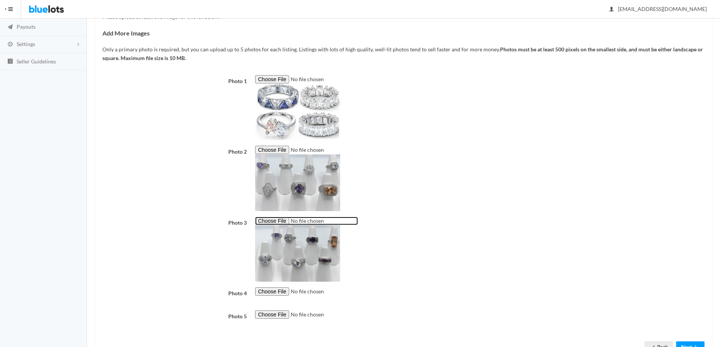
scroll to position [142, 0]
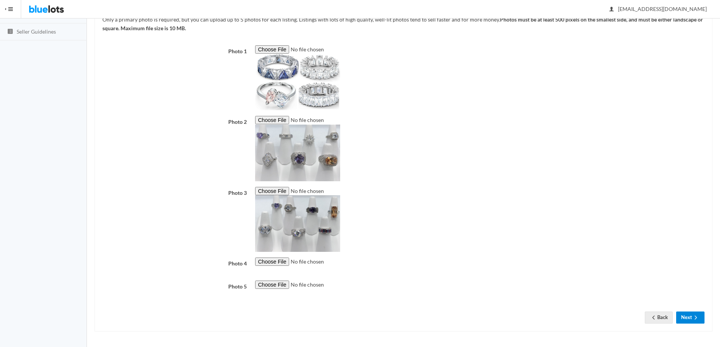
click at [687, 318] on button "Next" at bounding box center [690, 318] width 28 height 12
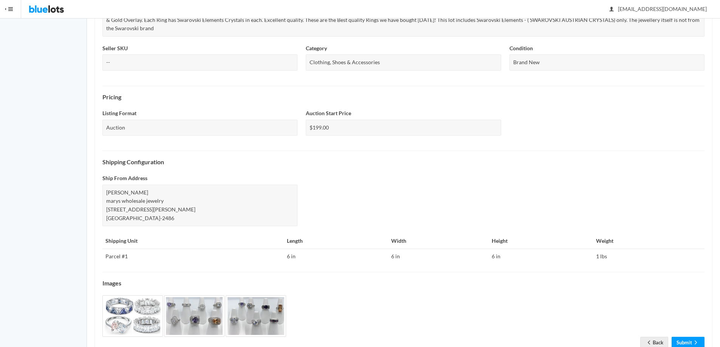
scroll to position [204, 0]
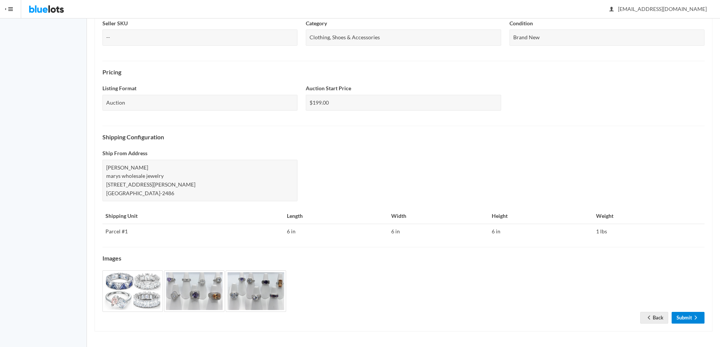
click at [687, 317] on link "Submit" at bounding box center [688, 318] width 33 height 12
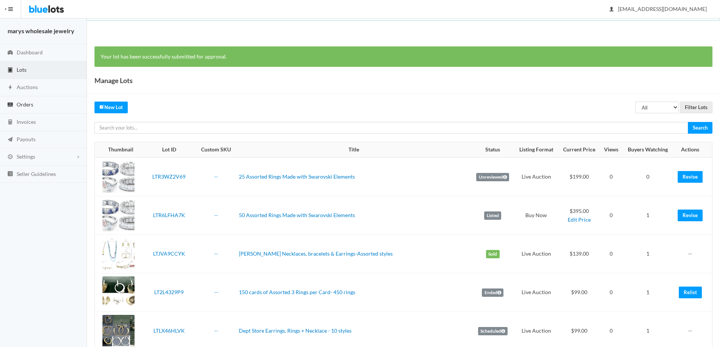
click at [36, 107] on link "Orders" at bounding box center [43, 104] width 87 height 17
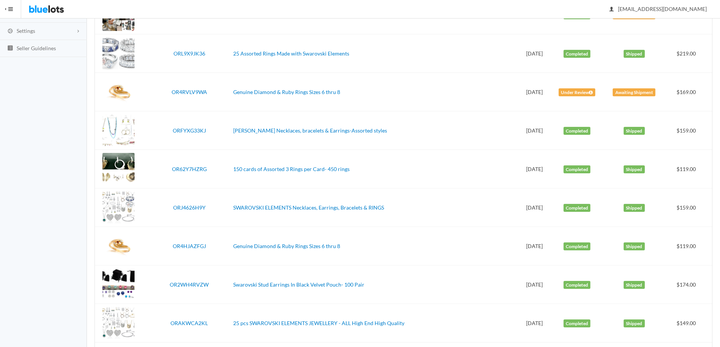
scroll to position [161, 0]
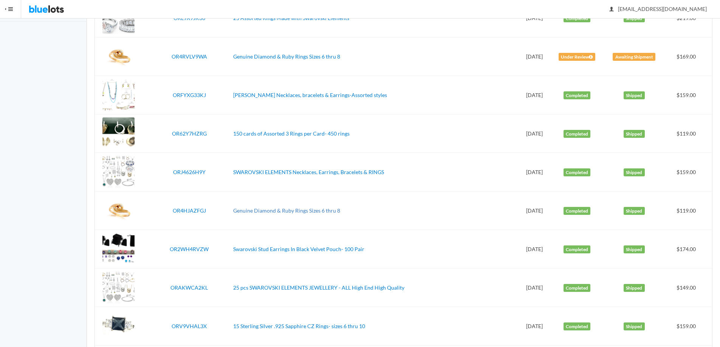
click at [293, 210] on link "Genuine Diamond & Ruby Rings Sizes 6 thru 8" at bounding box center [286, 211] width 107 height 6
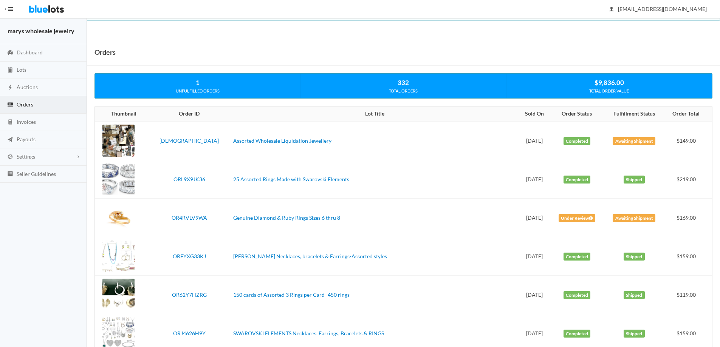
scroll to position [161, 0]
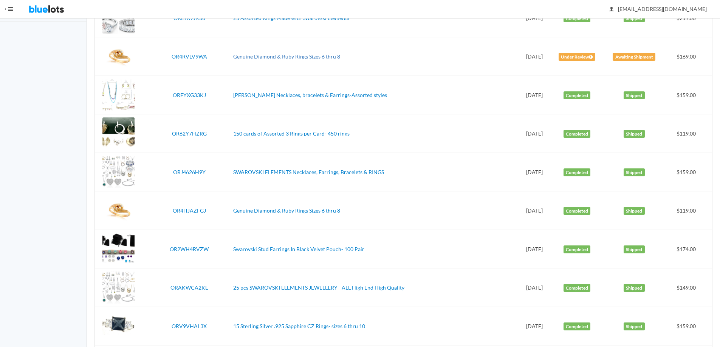
click at [255, 58] on link "Genuine Diamond & Ruby Rings Sizes 6 thru 8" at bounding box center [286, 56] width 107 height 6
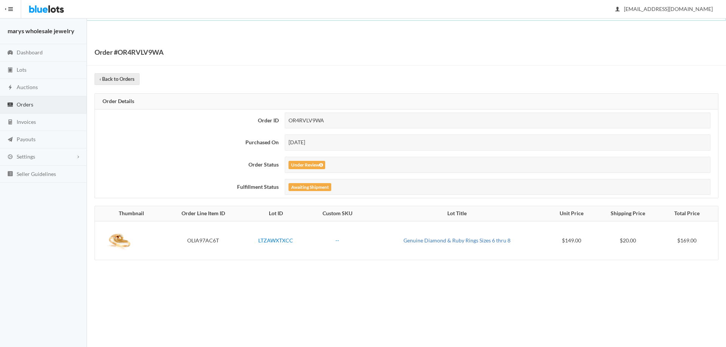
click at [444, 242] on link "Genuine Diamond & Ruby Rings Sizes 6 thru 8" at bounding box center [456, 240] width 107 height 6
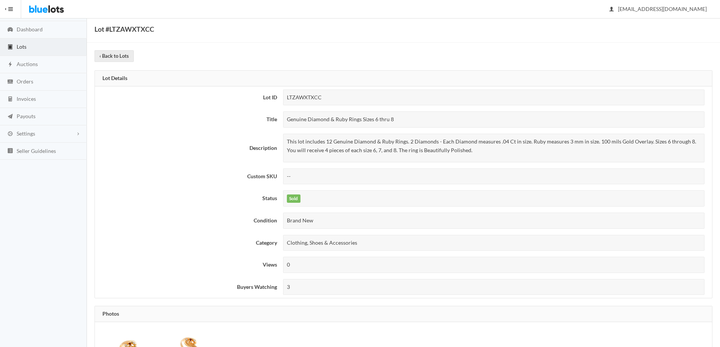
scroll to position [24, 0]
drag, startPoint x: 288, startPoint y: 116, endPoint x: 402, endPoint y: 115, distance: 114.2
click at [402, 115] on div "Genuine Diamond & Ruby Rings Sizes 6 thru 8" at bounding box center [493, 119] width 421 height 16
copy div "Genuine Diamond & Ruby Rings Sizes 6 thru 8"
click at [128, 56] on link "‹ Back to Lots" at bounding box center [113, 56] width 39 height 12
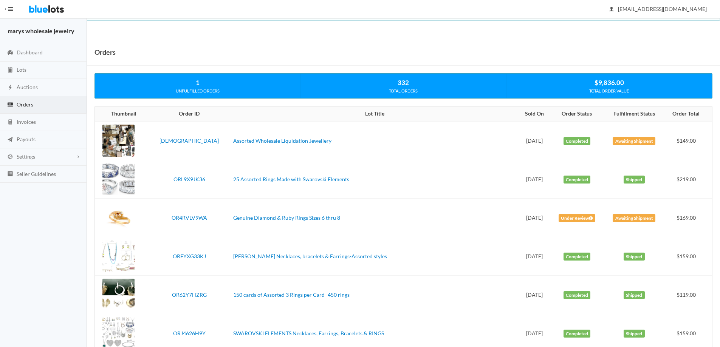
scroll to position [71, 0]
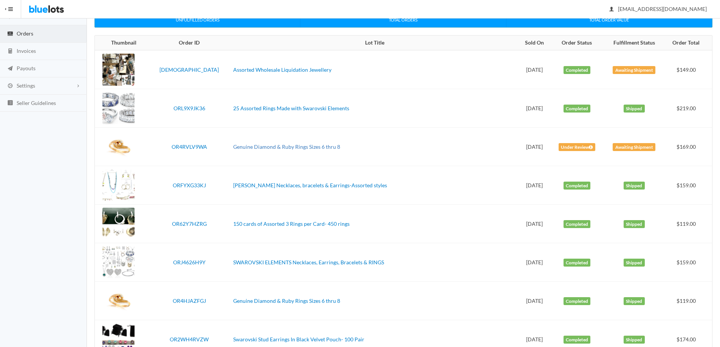
click at [285, 146] on link "Genuine Diamond & Ruby Rings Sizes 6 thru 8" at bounding box center [286, 147] width 107 height 6
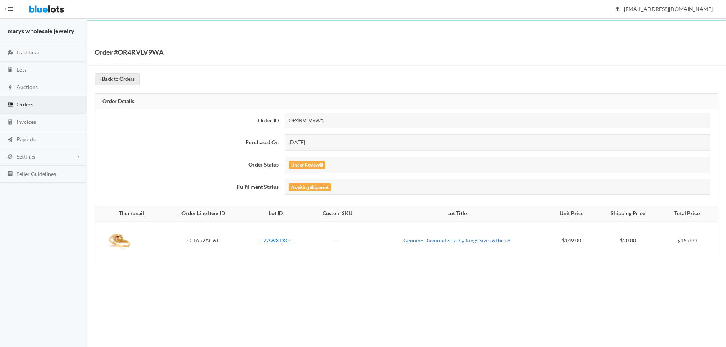
click at [431, 239] on link "Genuine Diamond & Ruby Rings Sizes 6 thru 8" at bounding box center [456, 240] width 107 height 6
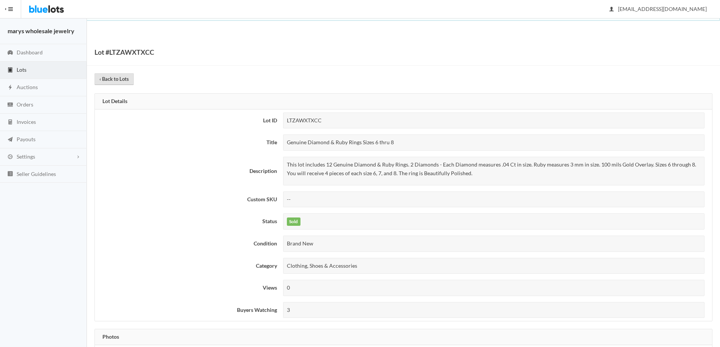
click at [116, 76] on link "‹ Back to Lots" at bounding box center [113, 79] width 39 height 12
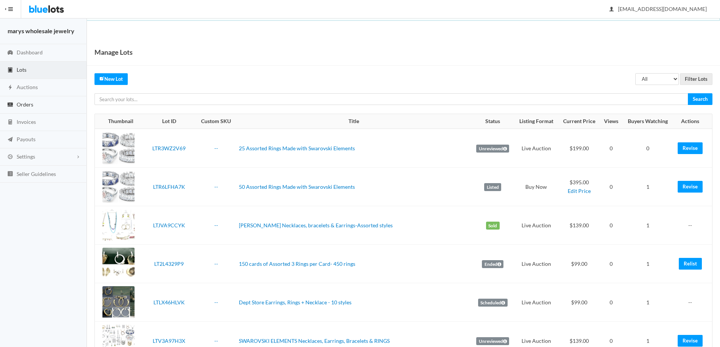
click at [25, 105] on span "Orders" at bounding box center [25, 104] width 17 height 6
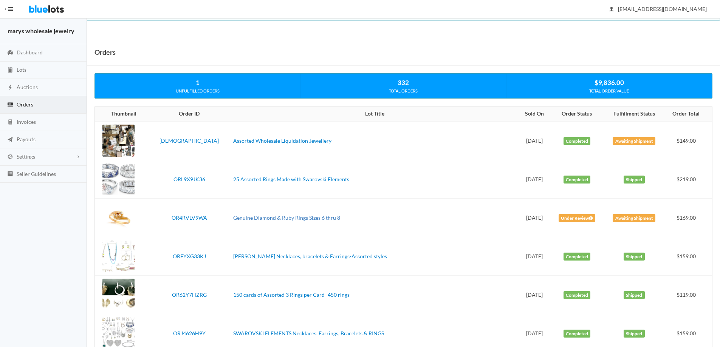
click at [278, 219] on link "Genuine Diamond & Ruby Rings Sizes 6 thru 8" at bounding box center [286, 218] width 107 height 6
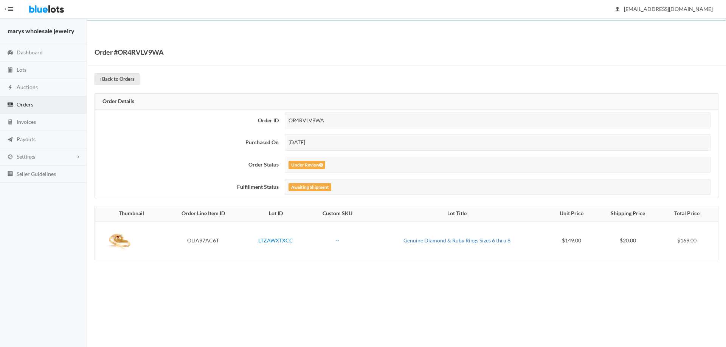
click at [444, 242] on link "Genuine Diamond & Ruby Rings Sizes 6 thru 8" at bounding box center [456, 240] width 107 height 6
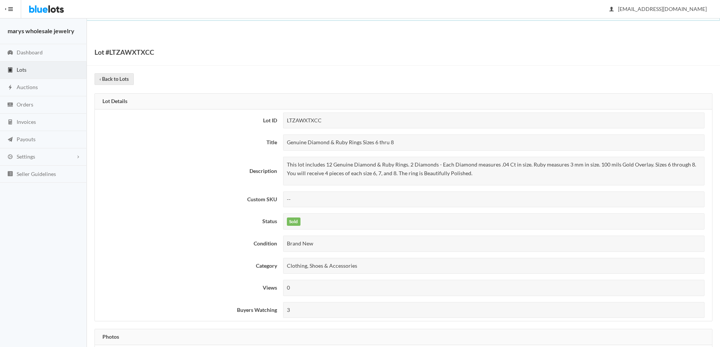
drag, startPoint x: 287, startPoint y: 142, endPoint x: 377, endPoint y: 142, distance: 90.0
click at [411, 141] on div "Genuine Diamond & Ruby Rings Sizes 6 thru 8" at bounding box center [493, 143] width 421 height 16
copy div "Genuine Diamond & Ruby Rings Sizes 6 thru 8"
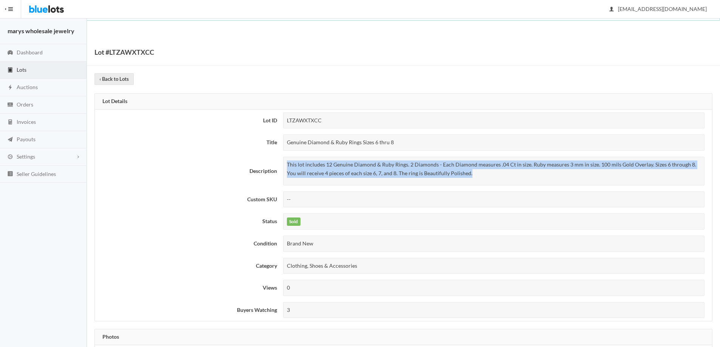
drag, startPoint x: 287, startPoint y: 163, endPoint x: 473, endPoint y: 175, distance: 186.4
click at [473, 175] on p "This lot includes 12 Genuine Diamond & Ruby Rings. 2 Diamonds - Each Diamond me…" at bounding box center [494, 169] width 414 height 17
copy p "This lot includes 12 Genuine Diamond & Ruby Rings. 2 Diamonds - Each Diamond me…"
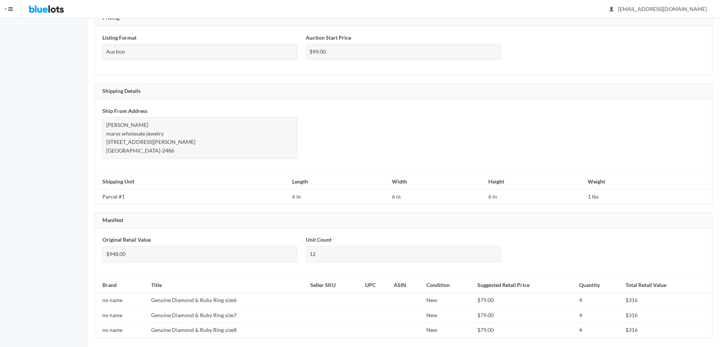
scroll to position [403, 0]
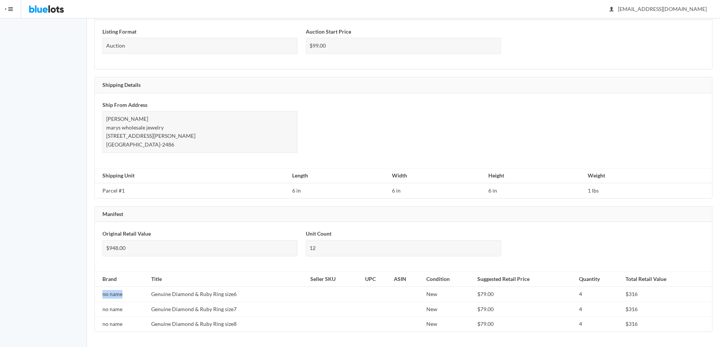
drag, startPoint x: 102, startPoint y: 294, endPoint x: 121, endPoint y: 298, distance: 18.9
click at [121, 298] on td "no name" at bounding box center [121, 294] width 53 height 15
copy td "no name"
drag, startPoint x: 149, startPoint y: 294, endPoint x: 245, endPoint y: 298, distance: 95.7
click at [245, 298] on td "Genuine Diamond & Ruby Ring size6" at bounding box center [227, 294] width 159 height 15
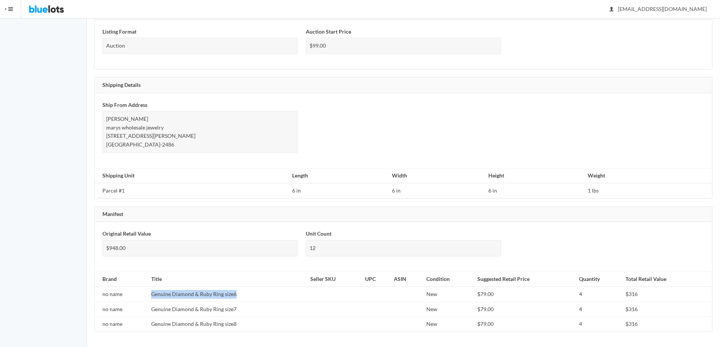
copy td "Genuine Diamond & Ruby Ring size6"
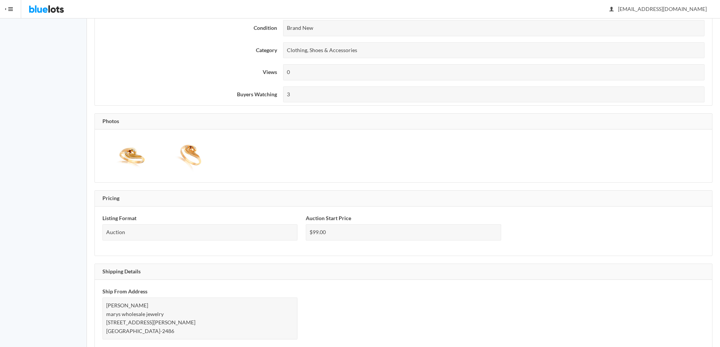
click at [135, 145] on img at bounding box center [130, 156] width 57 height 38
click at [185, 153] on img at bounding box center [188, 156] width 57 height 38
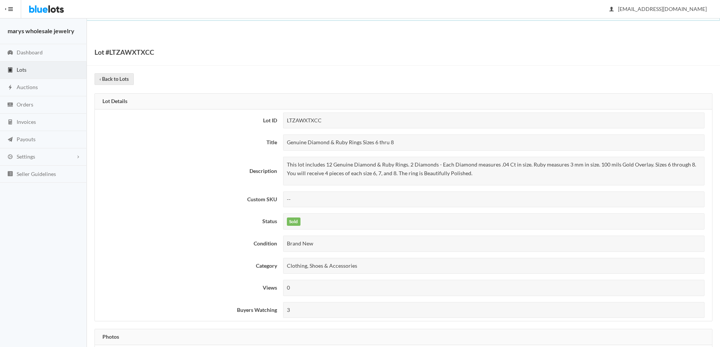
drag, startPoint x: 287, startPoint y: 143, endPoint x: 402, endPoint y: 146, distance: 114.5
click at [402, 146] on div "Genuine Diamond & Ruby Rings Sizes 6 thru 8" at bounding box center [493, 143] width 421 height 16
copy div "Genuine Diamond & Ruby Rings Sizes 6 thru 8"
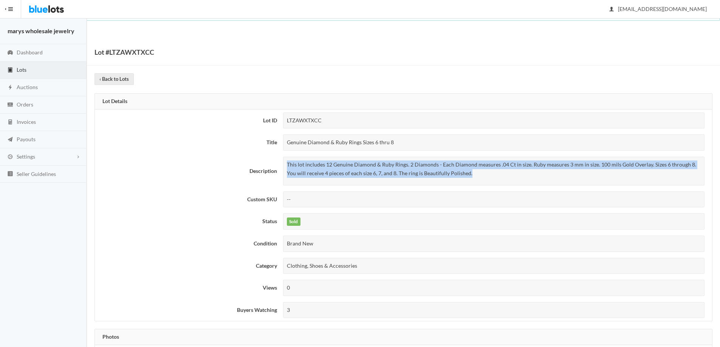
drag, startPoint x: 286, startPoint y: 161, endPoint x: 477, endPoint y: 173, distance: 191.6
click at [477, 173] on div "This lot includes 12 Genuine Diamond & Ruby Rings. 2 Diamonds - Each Diamond me…" at bounding box center [493, 171] width 421 height 29
copy p "This lot includes 12 Genuine Diamond & Ruby Rings. 2 Diamonds - Each Diamond me…"
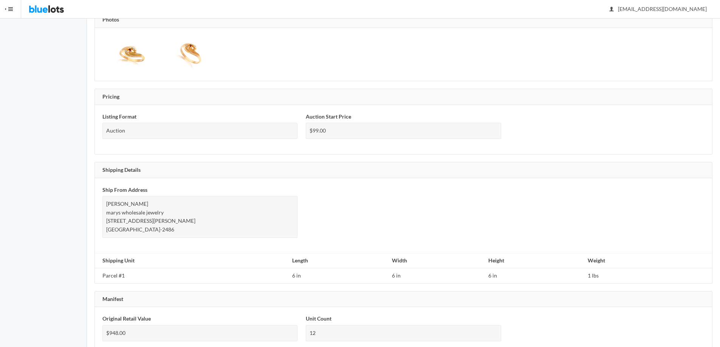
scroll to position [403, 0]
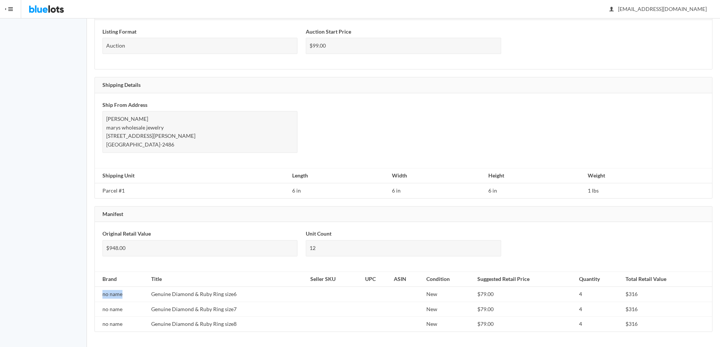
drag, startPoint x: 102, startPoint y: 295, endPoint x: 125, endPoint y: 297, distance: 23.5
click at [125, 297] on td "no name" at bounding box center [121, 294] width 53 height 15
copy td "no name"
drag, startPoint x: 152, startPoint y: 296, endPoint x: 247, endPoint y: 294, distance: 95.3
click at [247, 294] on td "Genuine Diamond & Ruby Ring size6" at bounding box center [227, 294] width 159 height 15
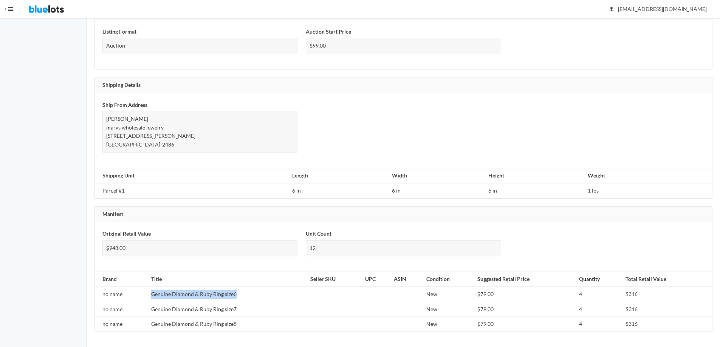
copy td "Genuine Diamond & Ruby Ring size6"
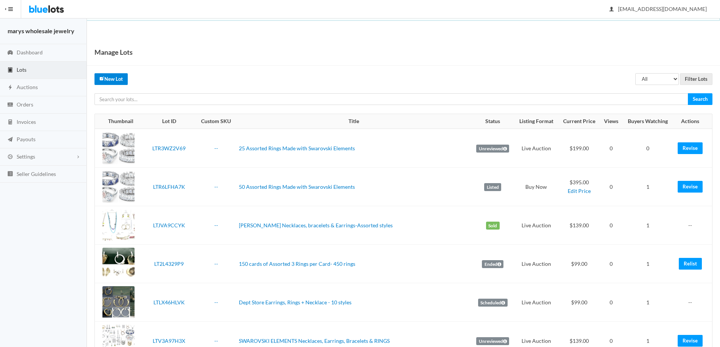
click at [120, 79] on link "New Lot" at bounding box center [110, 79] width 33 height 12
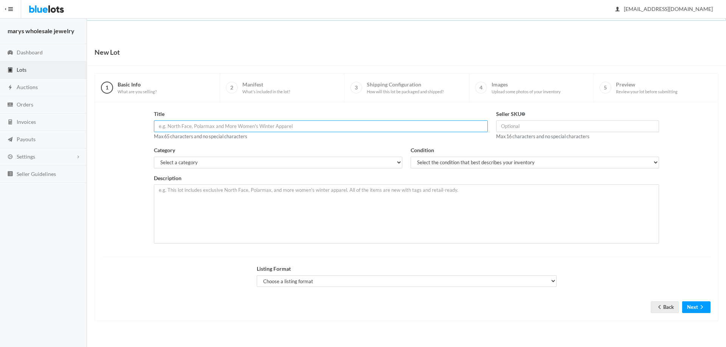
paste input "Genuine Diamond & Ruby Rings Sizes 6 thru 8"
type input "Genuine Diamond & Ruby Rings Sizes 6 thru 8"
click at [248, 163] on select "Select a category Electronics Clothing, Shoes & Accessories Appliances Home & G…" at bounding box center [278, 163] width 248 height 12
select select "2"
click at [154, 157] on select "Select a category Electronics Clothing, Shoes & Accessories Appliances Home & G…" at bounding box center [278, 163] width 248 height 12
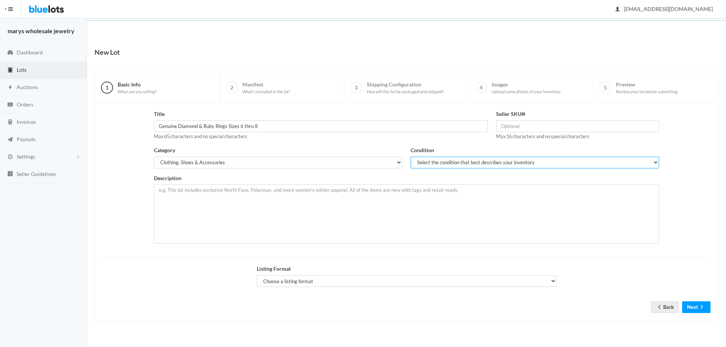
click at [466, 164] on select "Select the condition that best describes your inventory Brand New Shelf Pulls C…" at bounding box center [534, 163] width 248 height 12
select select "1"
click at [410, 157] on select "Select the condition that best describes your inventory Brand New Shelf Pulls C…" at bounding box center [534, 163] width 248 height 12
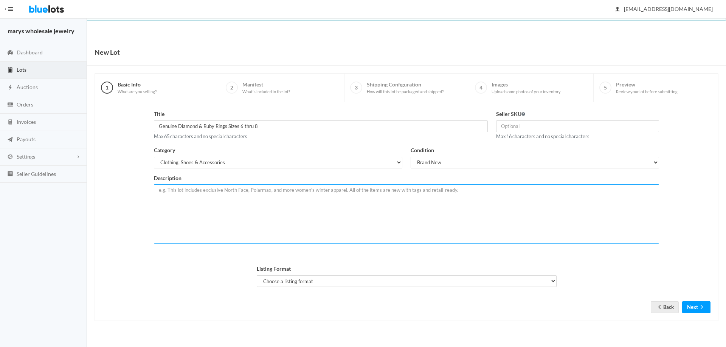
paste textarea "This lot includes 12 Genuine Diamond & Ruby Rings. 2 Diamonds - Each Diamond me…"
type textarea "This lot includes 12 Genuine Diamond & Ruby Rings. 2 Diamonds - Each Diamond me…"
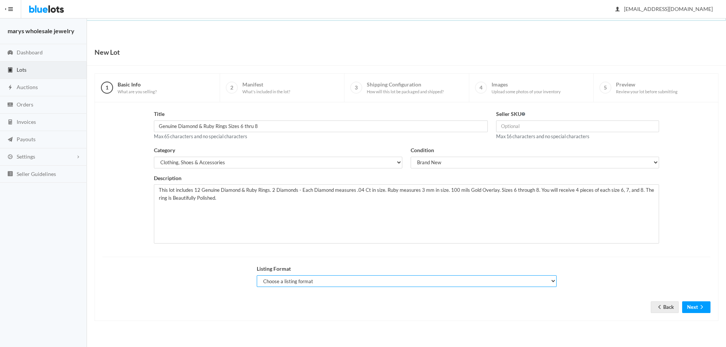
click at [350, 286] on select "Choose a listing format Auction Buy Now" at bounding box center [407, 282] width 300 height 12
select select "true"
click at [257, 276] on select "Choose a listing format Auction Buy Now" at bounding box center [407, 282] width 300 height 12
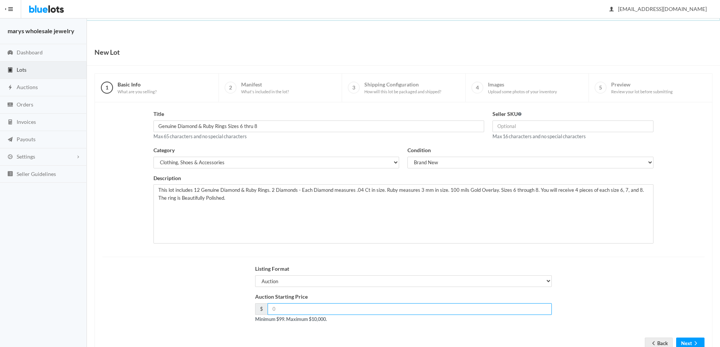
click at [335, 314] on input "number" at bounding box center [410, 310] width 285 height 12
type input "129.00"
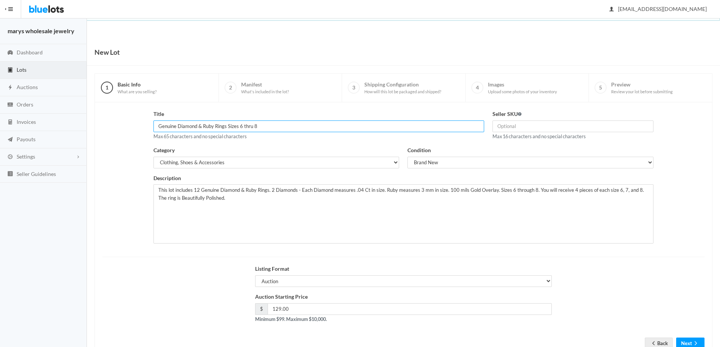
click at [158, 129] on input "Genuine Diamond & Ruby Rings Sizes 6 thru 8" at bounding box center [318, 127] width 331 height 12
type input "12 Genuine Diamond & Ruby Rings Sizes 6 thru 8"
click at [689, 343] on button "Next" at bounding box center [690, 344] width 28 height 12
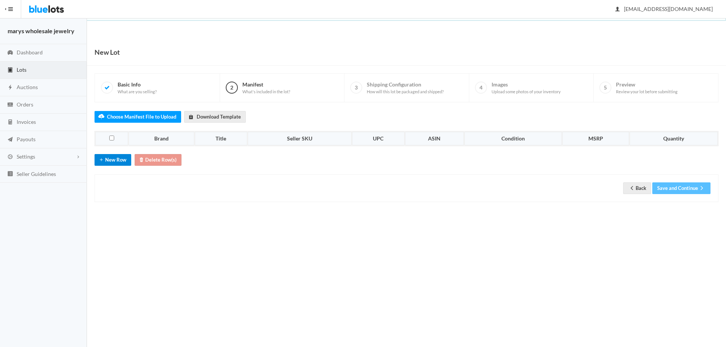
click at [116, 161] on button "New Row" at bounding box center [112, 160] width 37 height 12
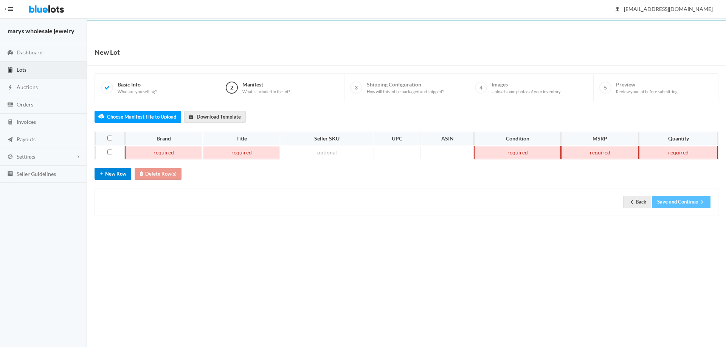
click at [126, 172] on button "New Row" at bounding box center [112, 174] width 37 height 12
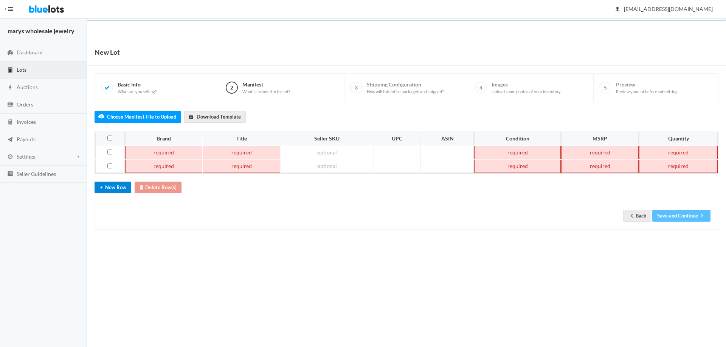
click at [126, 189] on button "New Row" at bounding box center [112, 188] width 37 height 12
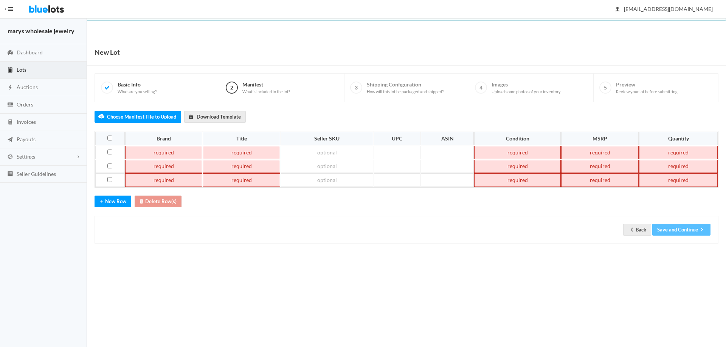
paste td
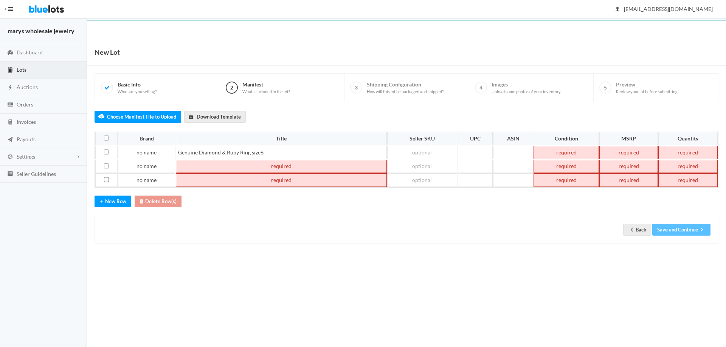
paste td
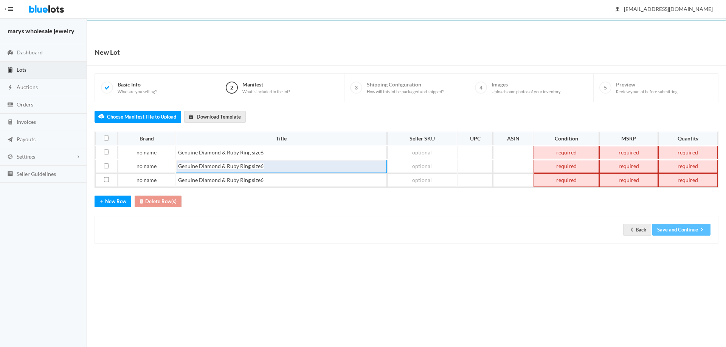
click at [271, 166] on td "Genuine Diamond & Ruby Ring size6" at bounding box center [281, 167] width 211 height 14
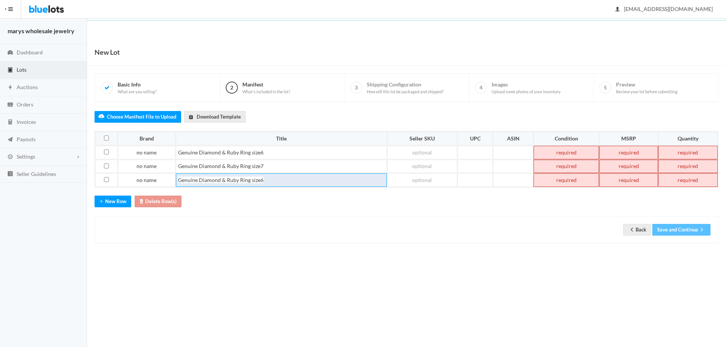
click at [269, 180] on td "Genuine Diamond & Ruby Ring size6" at bounding box center [281, 180] width 211 height 14
click at [561, 150] on td at bounding box center [565, 153] width 65 height 14
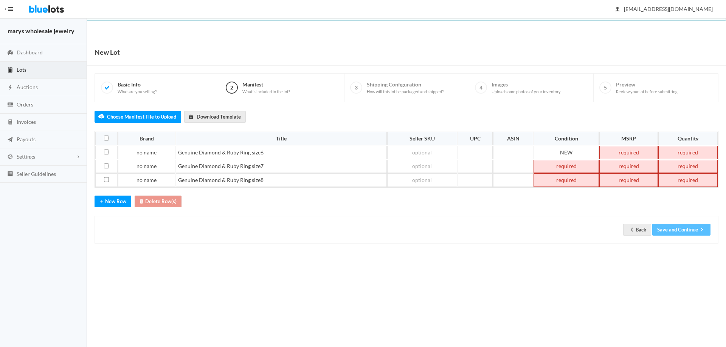
click at [568, 163] on td at bounding box center [565, 167] width 65 height 14
click at [570, 178] on td at bounding box center [565, 180] width 65 height 14
click at [633, 156] on td at bounding box center [628, 153] width 59 height 14
click at [630, 167] on td at bounding box center [628, 167] width 59 height 14
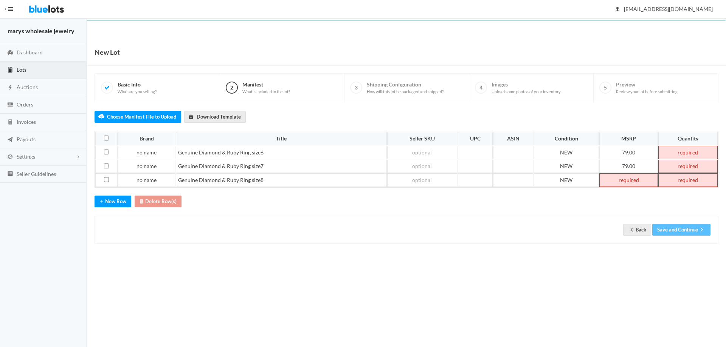
click at [634, 184] on td at bounding box center [628, 180] width 59 height 14
click at [698, 147] on td at bounding box center [687, 153] width 61 height 14
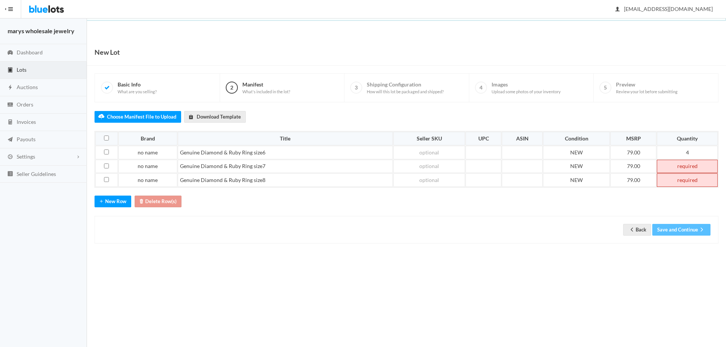
click at [697, 165] on td at bounding box center [687, 167] width 61 height 14
click at [691, 183] on td at bounding box center [687, 180] width 61 height 14
click at [694, 231] on button "Save and Continue" at bounding box center [681, 230] width 58 height 12
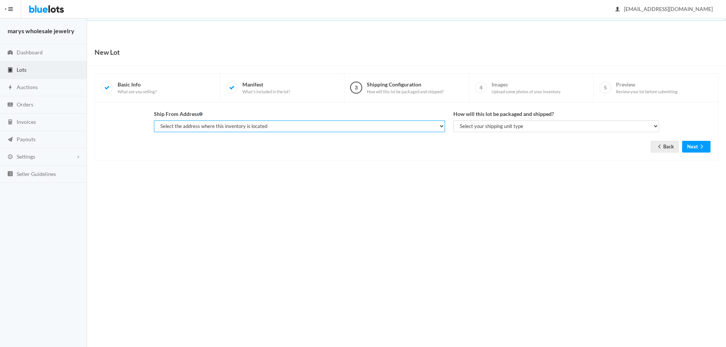
click at [355, 124] on select "Select the address where this inventory is located [PERSON_NAME], marys wholesa…" at bounding box center [299, 127] width 291 height 12
select select "19963"
click at [154, 121] on select "Select the address where this inventory is located [PERSON_NAME], marys wholesa…" at bounding box center [299, 127] width 291 height 12
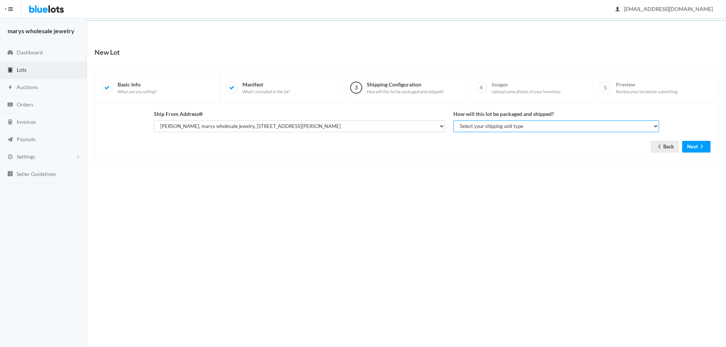
click at [491, 126] on select "Select your shipping unit type Parcel Pallet Truckload" at bounding box center [556, 127] width 206 height 12
select select "parcel"
click at [453, 121] on select "Select your shipping unit type Parcel Pallet Truckload" at bounding box center [556, 127] width 206 height 12
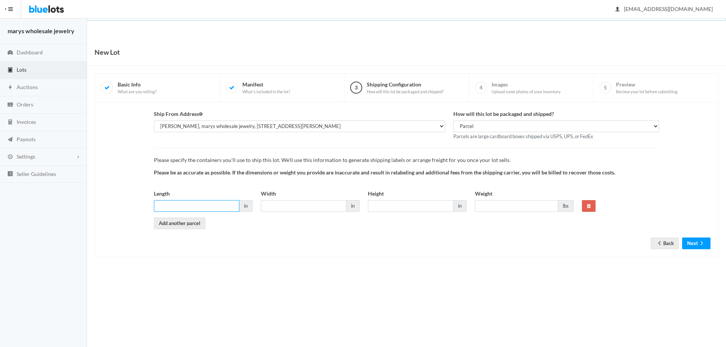
click at [221, 202] on input "Length" at bounding box center [196, 206] width 85 height 12
type input "6"
click at [319, 206] on input "Width" at bounding box center [303, 206] width 85 height 12
type input "6"
click at [406, 204] on input "Height" at bounding box center [410, 206] width 85 height 12
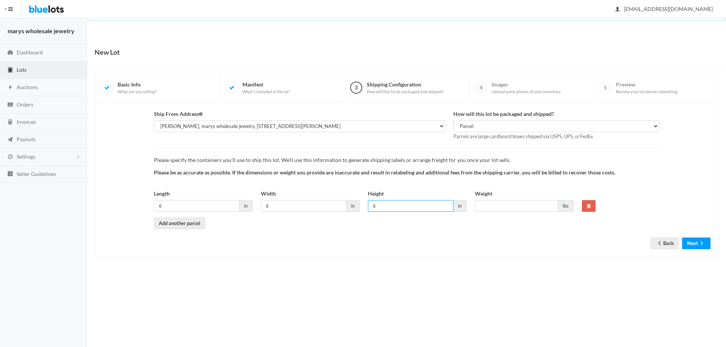
type input "6"
click at [530, 204] on input "Weight" at bounding box center [516, 206] width 83 height 12
type input "1"
click at [695, 246] on button "Next" at bounding box center [696, 244] width 28 height 12
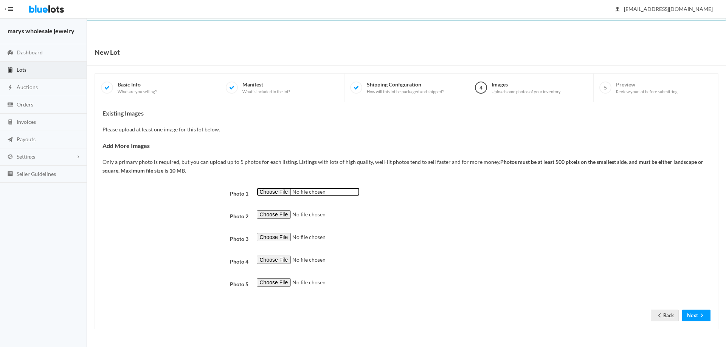
click at [281, 189] on input "file" at bounding box center [308, 192] width 103 height 9
type input "C:\fakepath\JJ90.png"
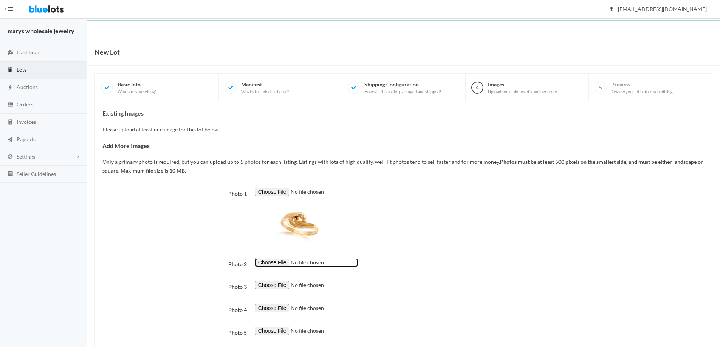
click at [277, 264] on input "file" at bounding box center [306, 263] width 103 height 9
type input "C:\fakepath\JJ91.png"
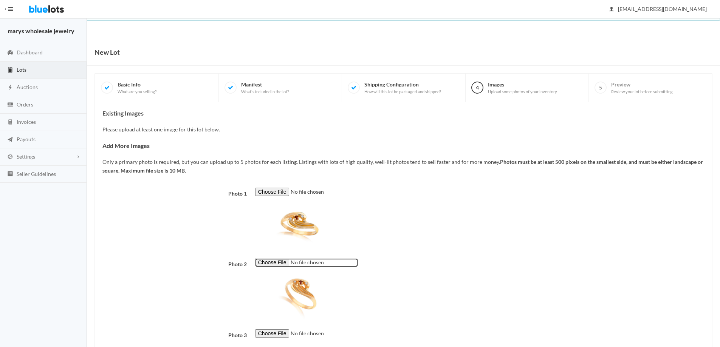
scroll to position [94, 0]
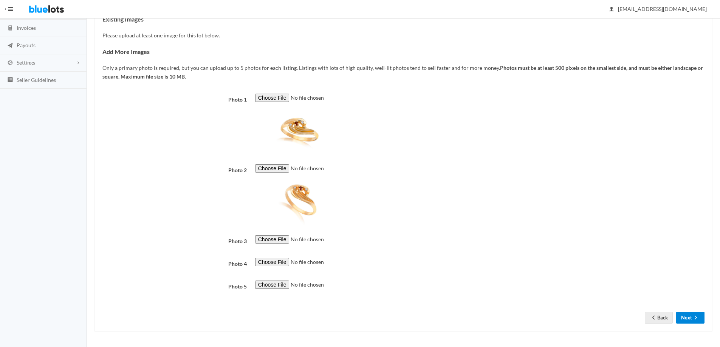
click at [693, 317] on icon "arrow forward" at bounding box center [696, 318] width 8 height 6
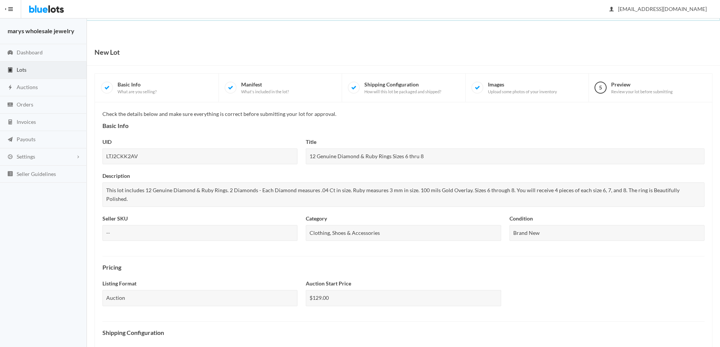
scroll to position [187, 0]
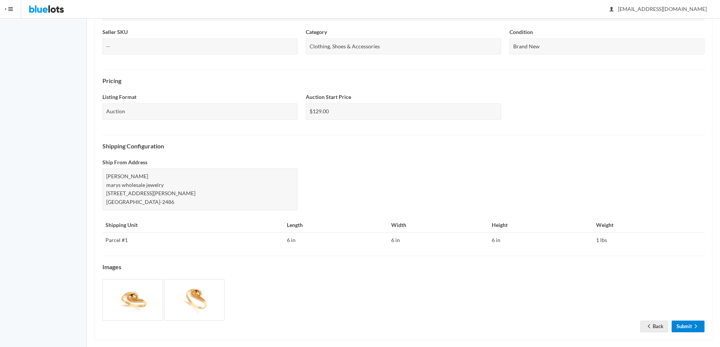
click at [684, 321] on link "Submit" at bounding box center [688, 327] width 33 height 12
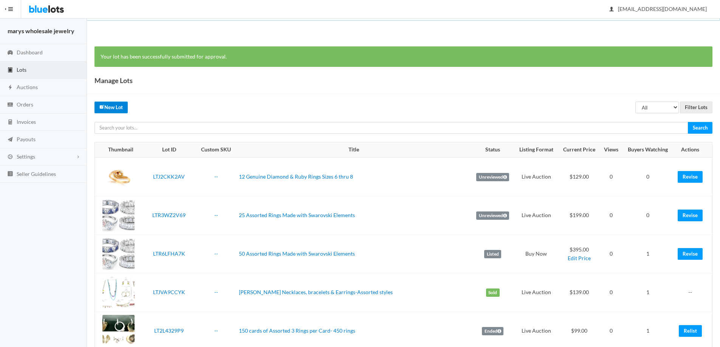
click at [121, 108] on link "New Lot" at bounding box center [110, 108] width 33 height 12
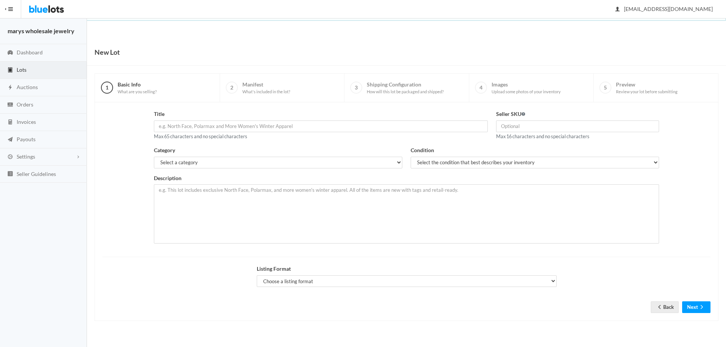
click at [31, 67] on link "Lots" at bounding box center [43, 70] width 87 height 17
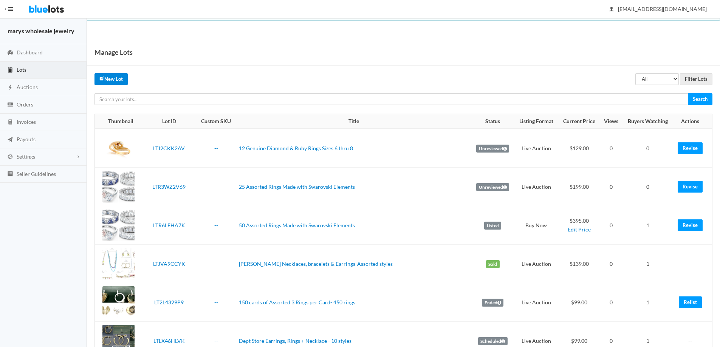
click at [113, 77] on link "New Lot" at bounding box center [110, 79] width 33 height 12
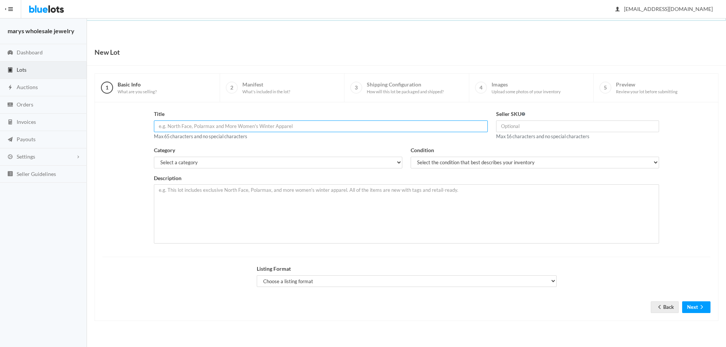
paste input "Genuine Diamond & Ruby Rings Sizes 6 thru 8"
click at [159, 126] on input "Genuine Diamond & Ruby Rings Sizes 6 thru 8" at bounding box center [321, 127] width 334 height 12
type input "24 Genuine Diamond & Ruby Rings Sizes 6 thru 8"
click at [204, 161] on select "Select a category Electronics Clothing, Shoes & Accessories Appliances Home & G…" at bounding box center [278, 163] width 248 height 12
select select "2"
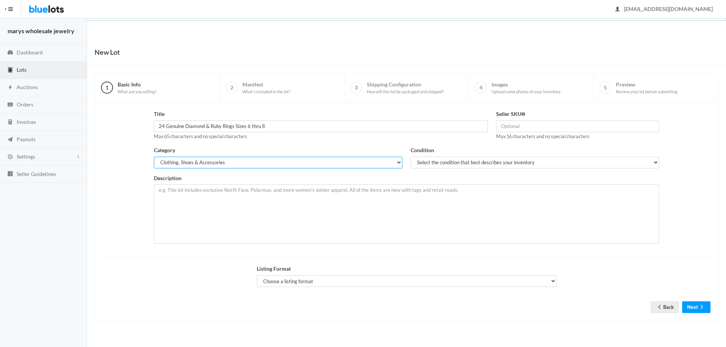
click at [154, 157] on select "Select a category Electronics Clothing, Shoes & Accessories Appliances Home & G…" at bounding box center [278, 163] width 248 height 12
click at [543, 162] on select "Select the condition that best describes your inventory Brand New Shelf Pulls C…" at bounding box center [534, 163] width 248 height 12
select select "1"
click at [410, 157] on select "Select the condition that best describes your inventory Brand New Shelf Pulls C…" at bounding box center [534, 163] width 248 height 12
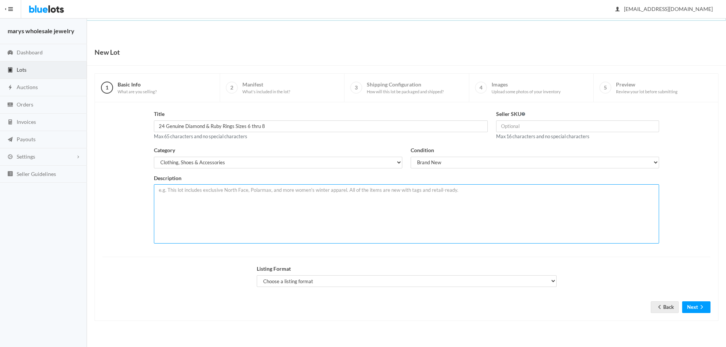
paste textarea "This lot includes 12 Genuine Diamond & Ruby Rings. 2 Diamonds - Each Diamond me…"
click at [199, 189] on textarea "This lot includes 12 Genuine Diamond & Ruby Rings. 2 Diamonds - Each Diamond me…" at bounding box center [406, 213] width 505 height 59
click at [569, 190] on textarea "This lot includes 24 Genuine Diamond & Ruby Rings. 2 Diamonds - Each Diamond me…" at bounding box center [406, 213] width 505 height 59
type textarea "This lot includes 24 Genuine Diamond & Ruby Rings. 2 Diamonds - Each Diamond me…"
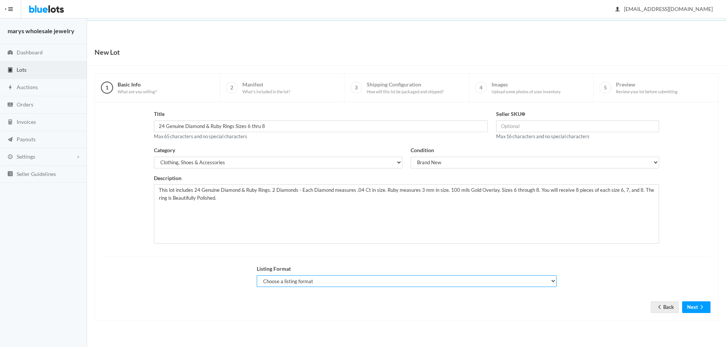
click at [400, 284] on select "Choose a listing format Auction Buy Now" at bounding box center [407, 282] width 300 height 12
select select "true"
click at [257, 276] on select "Choose a listing format Auction Buy Now" at bounding box center [407, 282] width 300 height 12
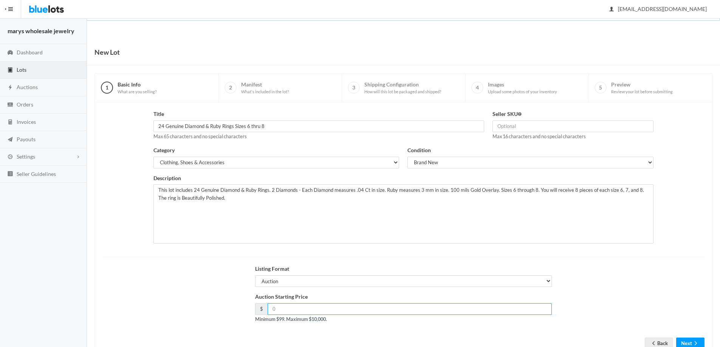
click at [288, 311] on input "number" at bounding box center [410, 310] width 285 height 12
type input "249.00"
click at [691, 341] on button "Next" at bounding box center [690, 344] width 28 height 12
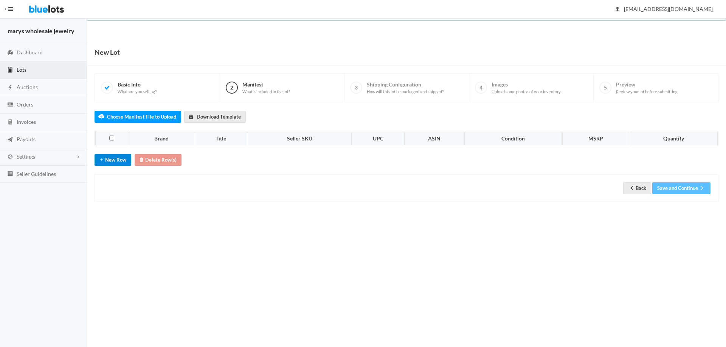
click at [110, 164] on button "New Row" at bounding box center [112, 160] width 37 height 12
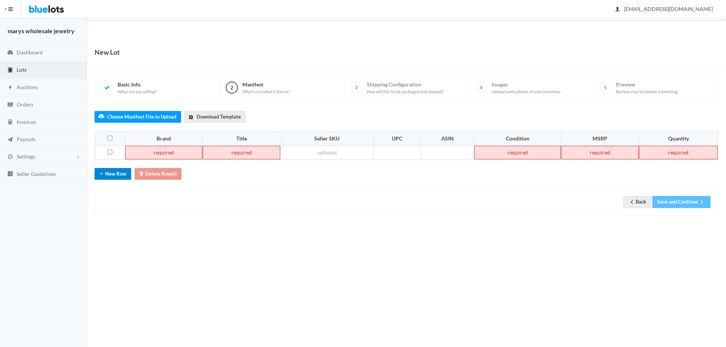
click at [110, 170] on button "New Row" at bounding box center [112, 174] width 37 height 12
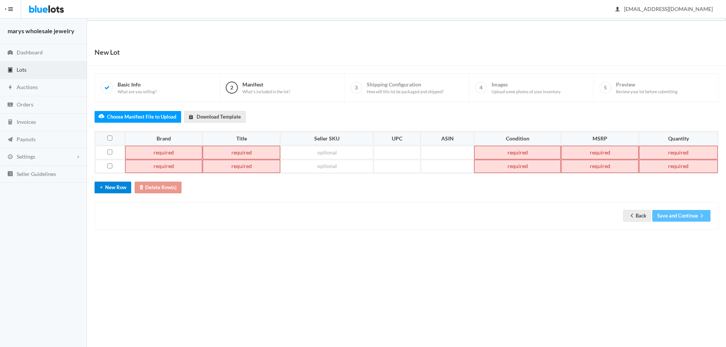
click at [113, 183] on button "New Row" at bounding box center [112, 188] width 37 height 12
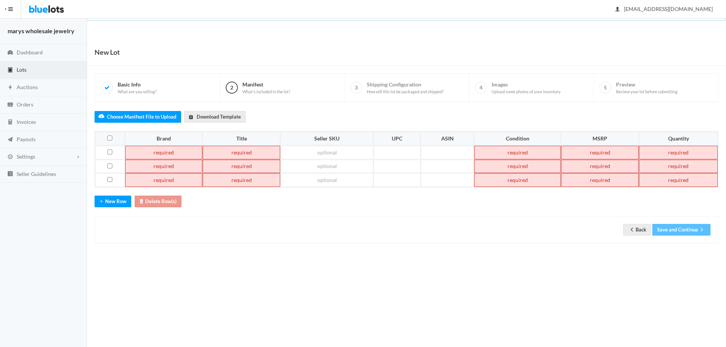
paste td
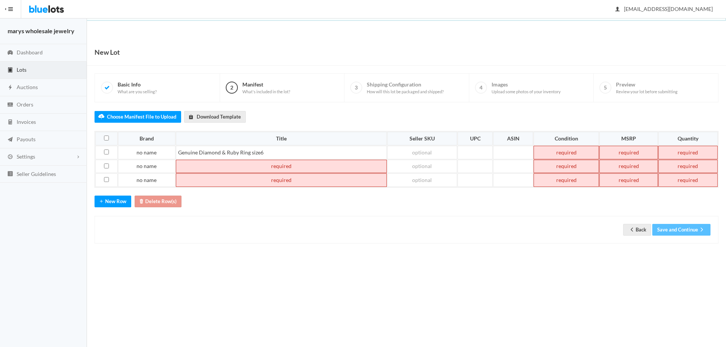
paste td
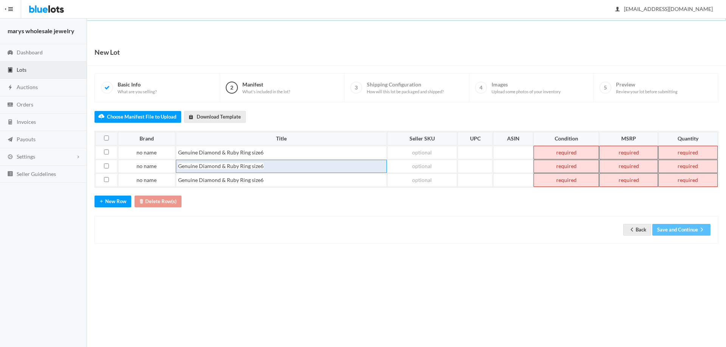
click at [274, 167] on td "Genuine Diamond & Ruby Ring size6" at bounding box center [281, 167] width 211 height 14
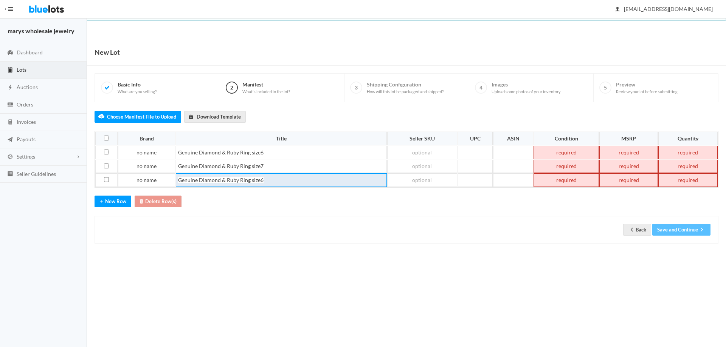
click at [274, 179] on td "Genuine Diamond & Ruby Ring size6" at bounding box center [281, 180] width 211 height 14
click at [553, 154] on td at bounding box center [565, 153] width 65 height 14
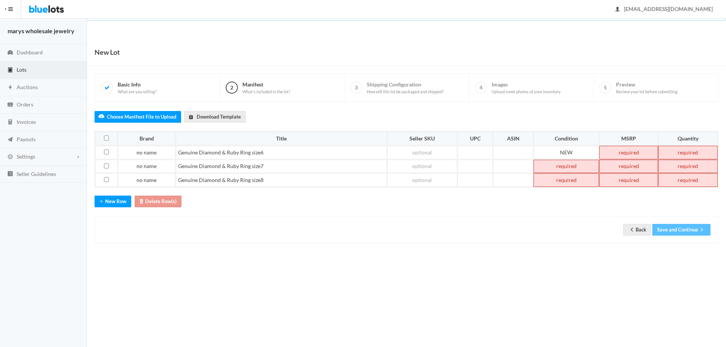
click at [570, 164] on td at bounding box center [565, 167] width 65 height 14
click at [575, 177] on td at bounding box center [565, 180] width 65 height 14
click at [622, 155] on td at bounding box center [628, 153] width 59 height 14
click at [620, 162] on td at bounding box center [628, 167] width 59 height 14
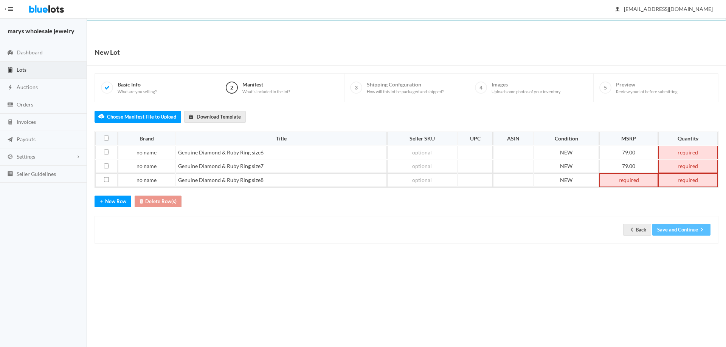
click at [629, 181] on td at bounding box center [628, 180] width 59 height 14
click at [680, 155] on td at bounding box center [687, 153] width 61 height 14
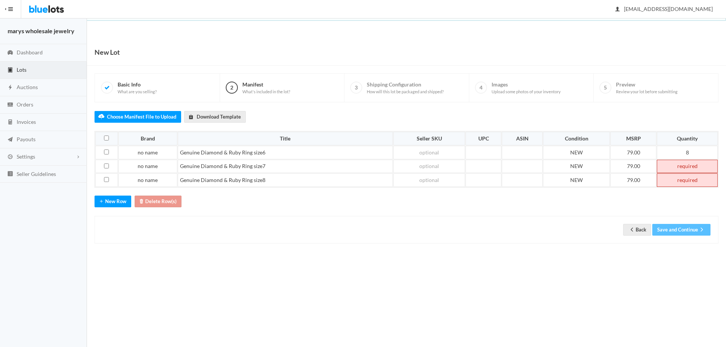
click at [683, 163] on td at bounding box center [687, 167] width 61 height 14
click at [688, 178] on td at bounding box center [687, 180] width 61 height 14
click at [689, 232] on button "Save and Continue" at bounding box center [681, 230] width 58 height 12
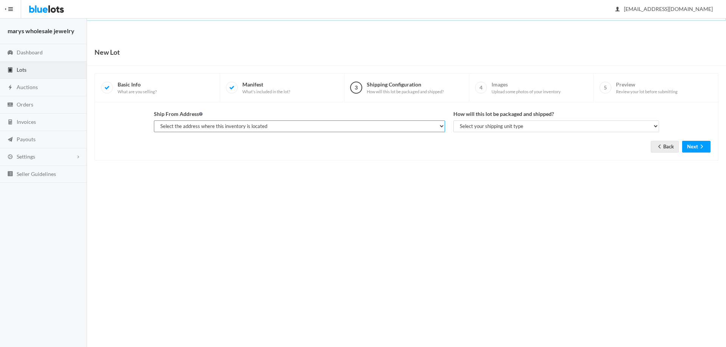
click at [303, 129] on select "Select the address where this inventory is located [PERSON_NAME], marys wholesa…" at bounding box center [299, 127] width 291 height 12
select select "19963"
click at [154, 121] on select "Select the address where this inventory is located [PERSON_NAME], marys wholesa…" at bounding box center [299, 127] width 291 height 12
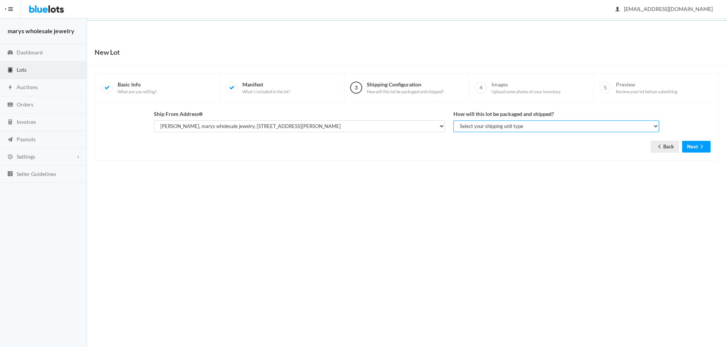
click at [471, 126] on select "Select your shipping unit type Parcel Pallet Truckload" at bounding box center [556, 127] width 206 height 12
select select "parcel"
click at [453, 121] on select "Select your shipping unit type Parcel Pallet Truckload" at bounding box center [556, 127] width 206 height 12
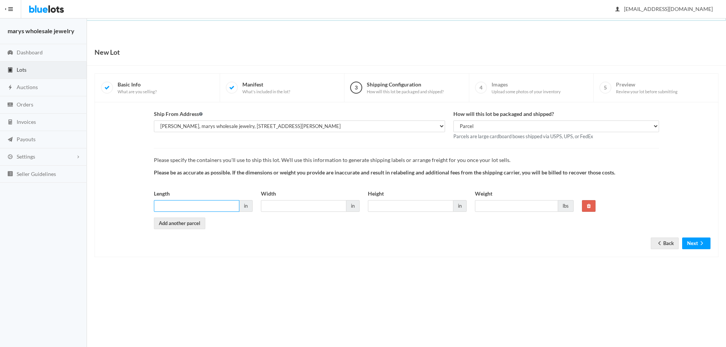
click at [215, 206] on input "Length" at bounding box center [196, 206] width 85 height 12
type input "6"
click at [282, 209] on input "Width" at bounding box center [303, 206] width 85 height 12
type input "6"
click at [388, 206] on input "Height" at bounding box center [410, 206] width 85 height 12
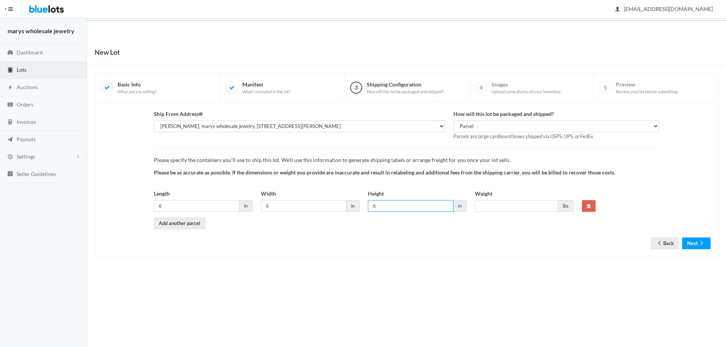
type input "6"
click at [513, 206] on input "Weight" at bounding box center [516, 206] width 83 height 12
type input "1"
click at [694, 245] on button "Next" at bounding box center [696, 244] width 28 height 12
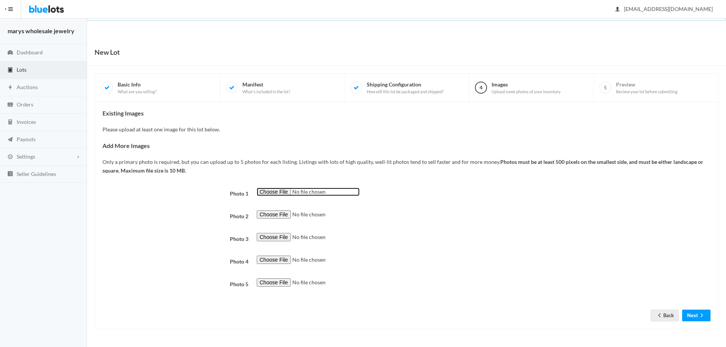
click at [279, 190] on input "file" at bounding box center [308, 192] width 103 height 9
type input "C:\fakepath\JJ90.png"
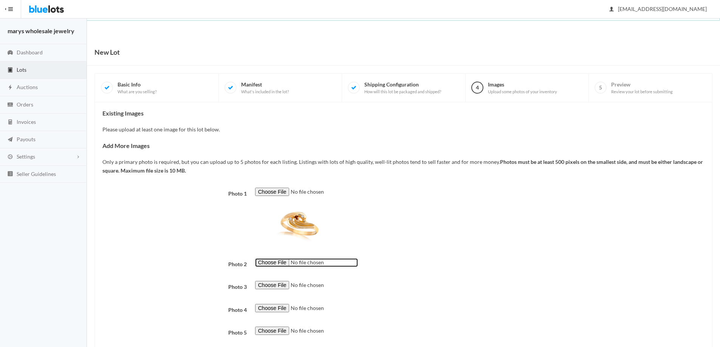
click at [270, 263] on input "file" at bounding box center [306, 263] width 103 height 9
type input "C:\fakepath\JJ91.png"
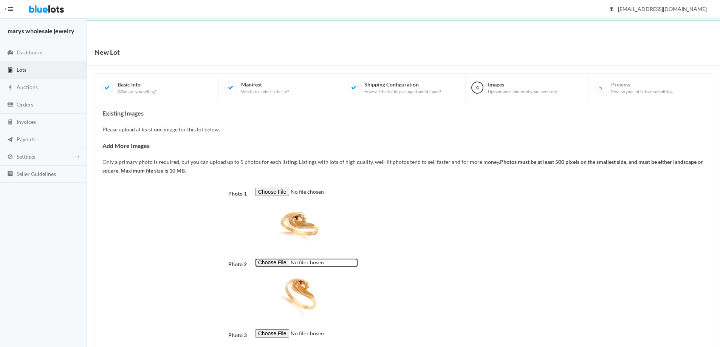
scroll to position [94, 0]
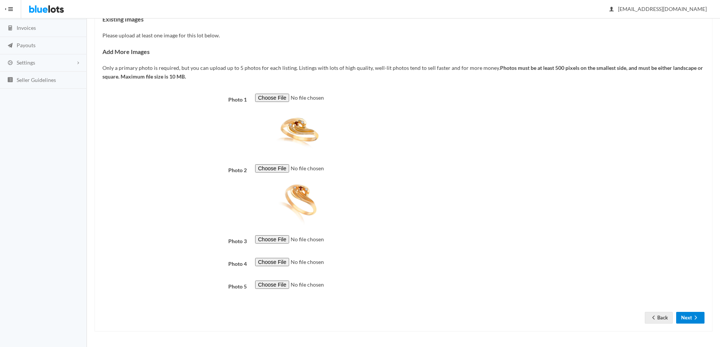
click at [690, 317] on button "Next" at bounding box center [690, 318] width 28 height 12
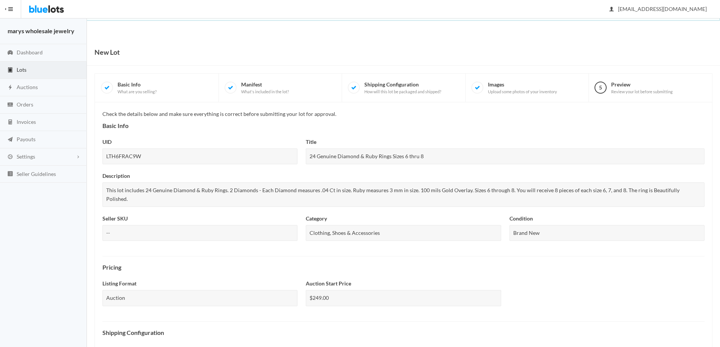
scroll to position [187, 0]
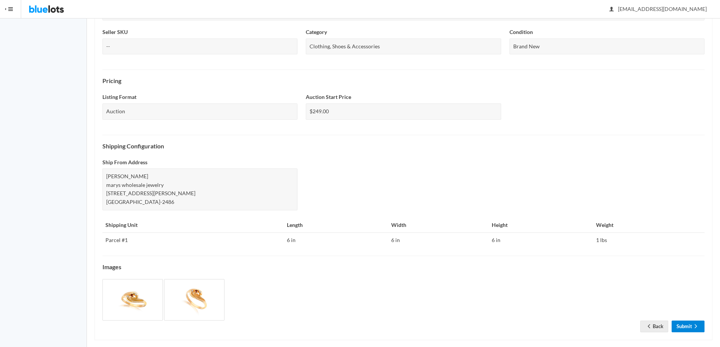
click at [685, 321] on link "Submit" at bounding box center [688, 327] width 33 height 12
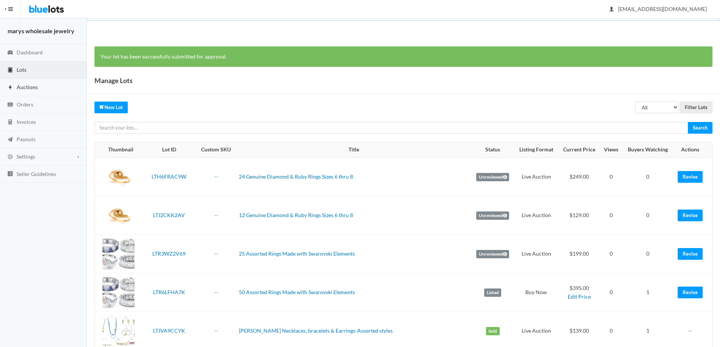
click at [50, 90] on link "Auctions" at bounding box center [43, 87] width 87 height 17
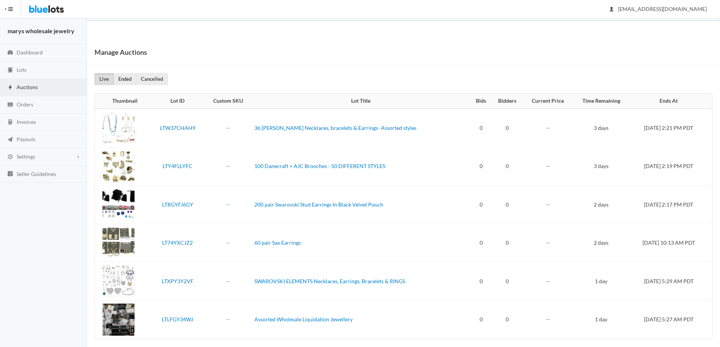
scroll to position [7, 0]
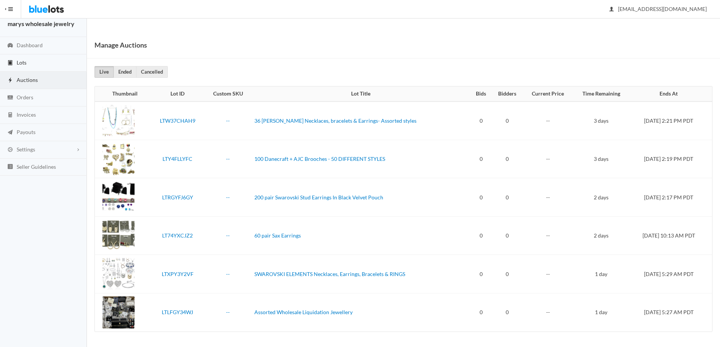
click at [26, 63] on link "Lots" at bounding box center [43, 62] width 87 height 17
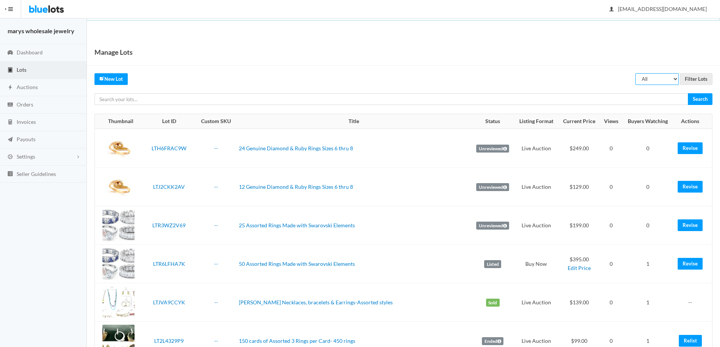
click at [672, 77] on select "All Draft Unreviewed Rejected Scheduled Listed Sold Ended" at bounding box center [656, 79] width 43 height 12
select select "unreviewed"
click at [635, 73] on select "All Draft Unreviewed Rejected Scheduled Listed Sold Ended" at bounding box center [656, 79] width 43 height 12
click at [697, 82] on input "Filter Lots" at bounding box center [696, 79] width 33 height 12
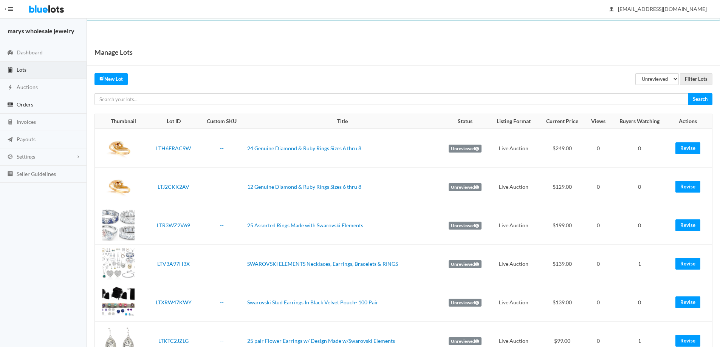
click at [48, 104] on link "Orders" at bounding box center [43, 104] width 87 height 17
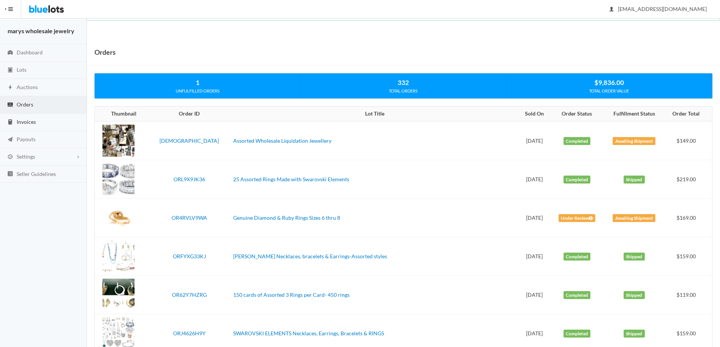
click at [36, 125] on link "Invoices" at bounding box center [43, 122] width 87 height 17
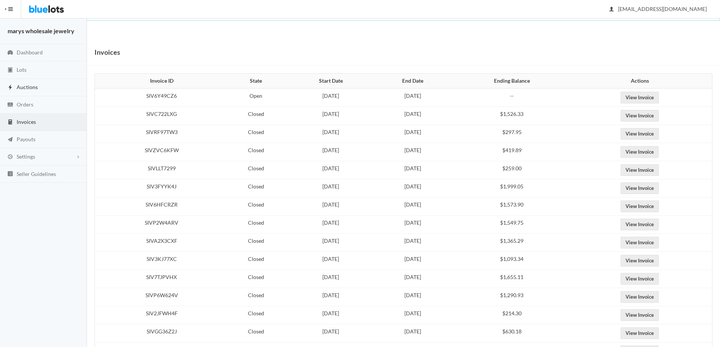
click at [37, 86] on span "Auctions" at bounding box center [27, 87] width 21 height 6
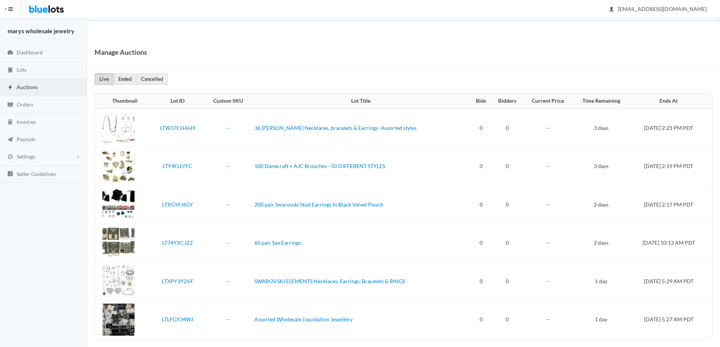
scroll to position [7, 0]
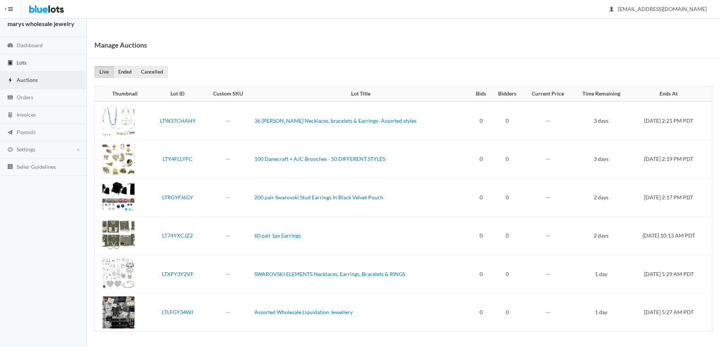
click span "Lots"
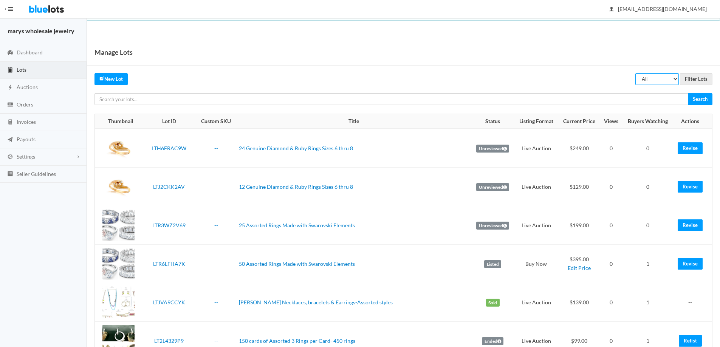
click at [675, 79] on select "All Draft Unreviewed Rejected Scheduled Listed Sold Ended" at bounding box center [656, 79] width 43 height 12
select select "unreviewed"
click at [635, 73] on select "All Draft Unreviewed Rejected Scheduled Listed Sold Ended" at bounding box center [656, 79] width 43 height 12
click at [699, 78] on input "Filter Lots" at bounding box center [696, 79] width 33 height 12
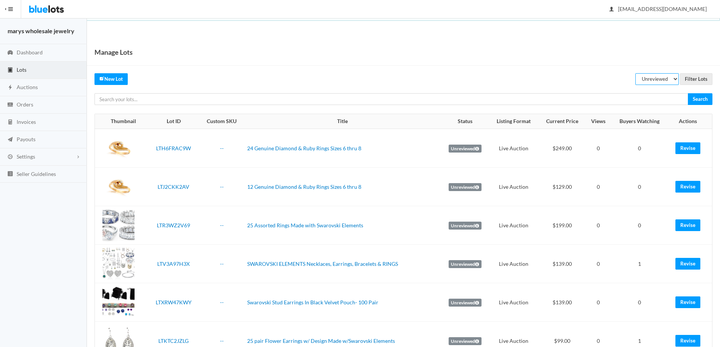
click at [662, 79] on select "All Draft Unreviewed Rejected Scheduled Listed Sold Ended" at bounding box center [656, 79] width 43 height 12
select select "scheduled"
click at [635, 73] on select "All Draft Unreviewed Rejected Scheduled Listed Sold Ended" at bounding box center [656, 79] width 43 height 12
click at [704, 72] on div "Manage Lots All Draft Unreviewed Rejected Scheduled Listed Sold Ended Filter Lo…" at bounding box center [403, 284] width 633 height 491
click at [701, 79] on input "Filter Lots" at bounding box center [696, 79] width 33 height 12
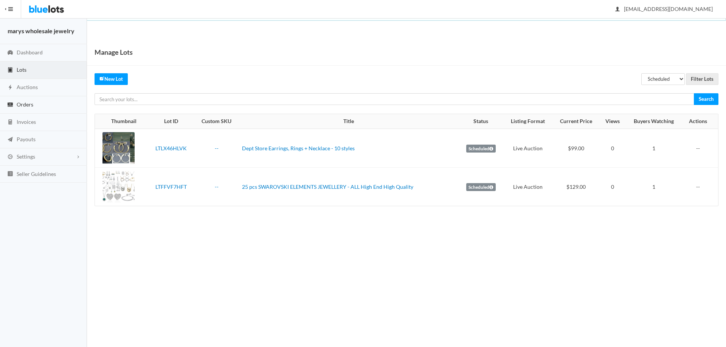
click at [25, 105] on span "Orders" at bounding box center [25, 104] width 17 height 6
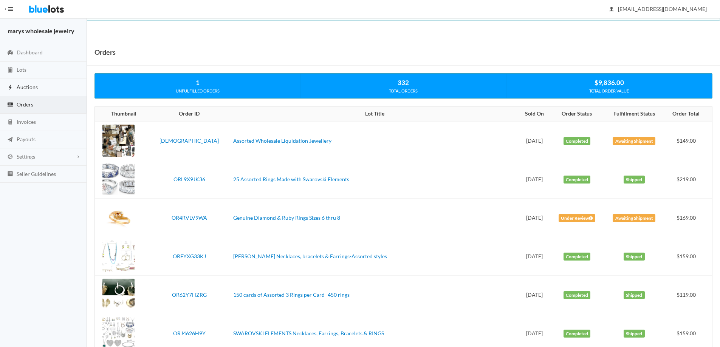
click at [26, 88] on span "Auctions" at bounding box center [27, 87] width 21 height 6
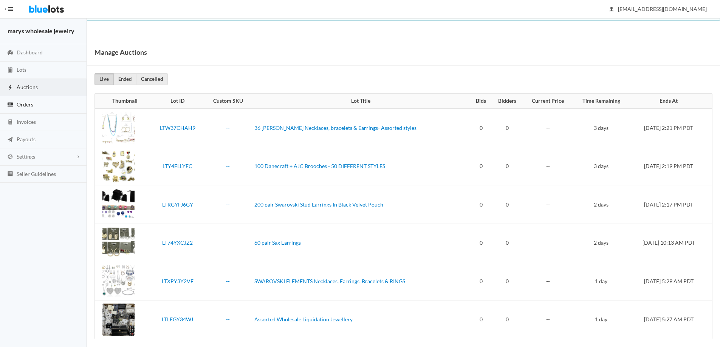
click at [23, 106] on span "Orders" at bounding box center [25, 104] width 17 height 6
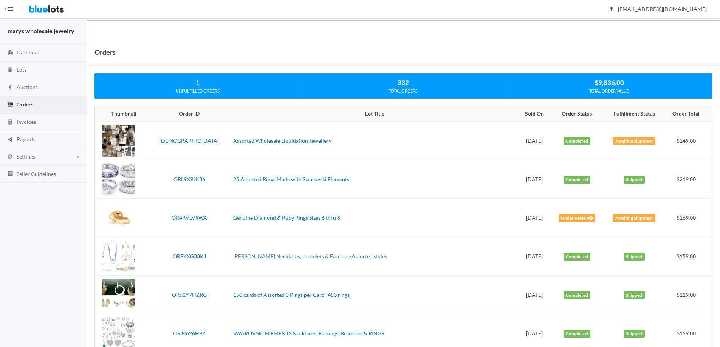
click at [287, 255] on link "[PERSON_NAME] Necklaces, bracelets & Earrings-Assorted styles" at bounding box center [310, 256] width 154 height 6
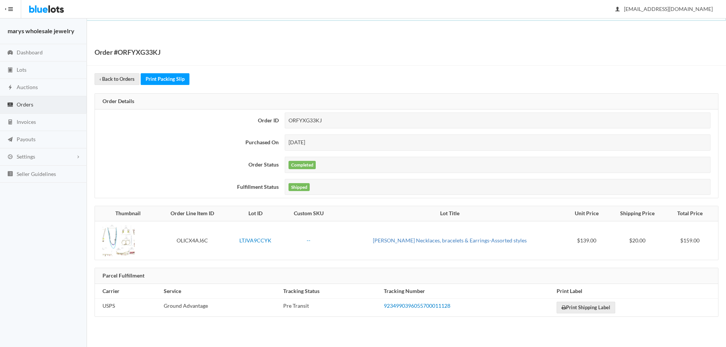
click at [428, 239] on link "[PERSON_NAME] Necklaces, bracelets & Earrings-Assorted styles" at bounding box center [450, 240] width 154 height 6
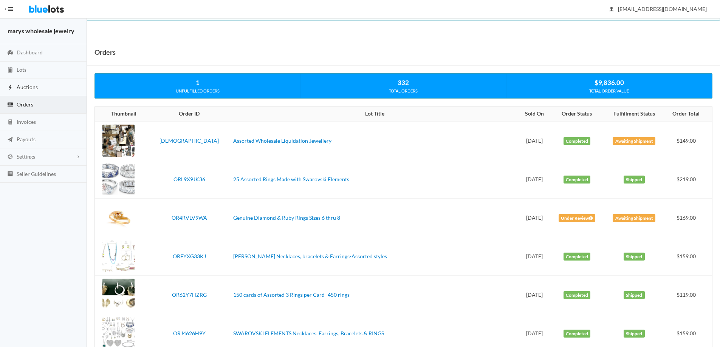
click at [22, 88] on span "Auctions" at bounding box center [27, 87] width 21 height 6
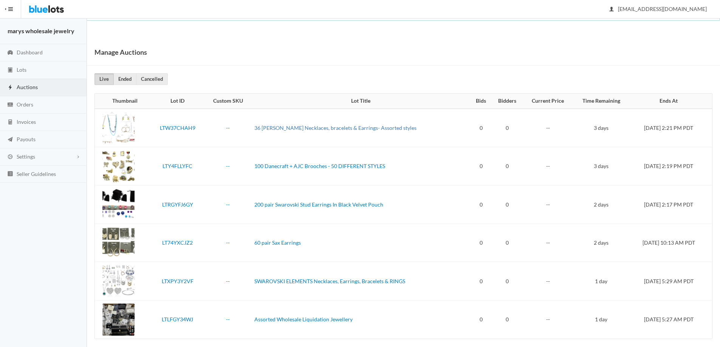
click at [299, 129] on link "36 [PERSON_NAME] Necklaces, bracelets & Earrings- Assorted styles" at bounding box center [335, 128] width 162 height 6
click at [20, 108] on link "Orders" at bounding box center [43, 104] width 87 height 17
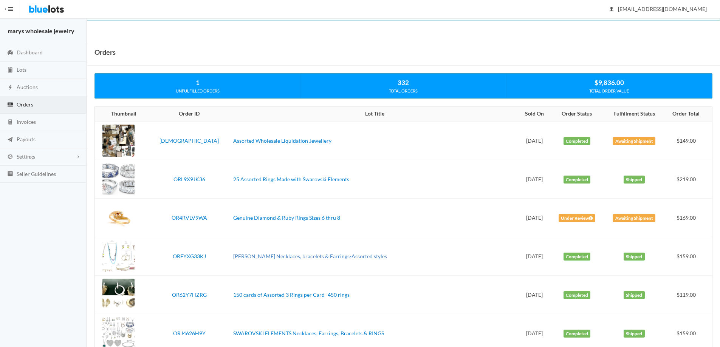
click at [286, 256] on link "[PERSON_NAME] Necklaces, bracelets & Earrings-Assorted styles" at bounding box center [310, 256] width 154 height 6
